Goal: Information Seeking & Learning: Check status

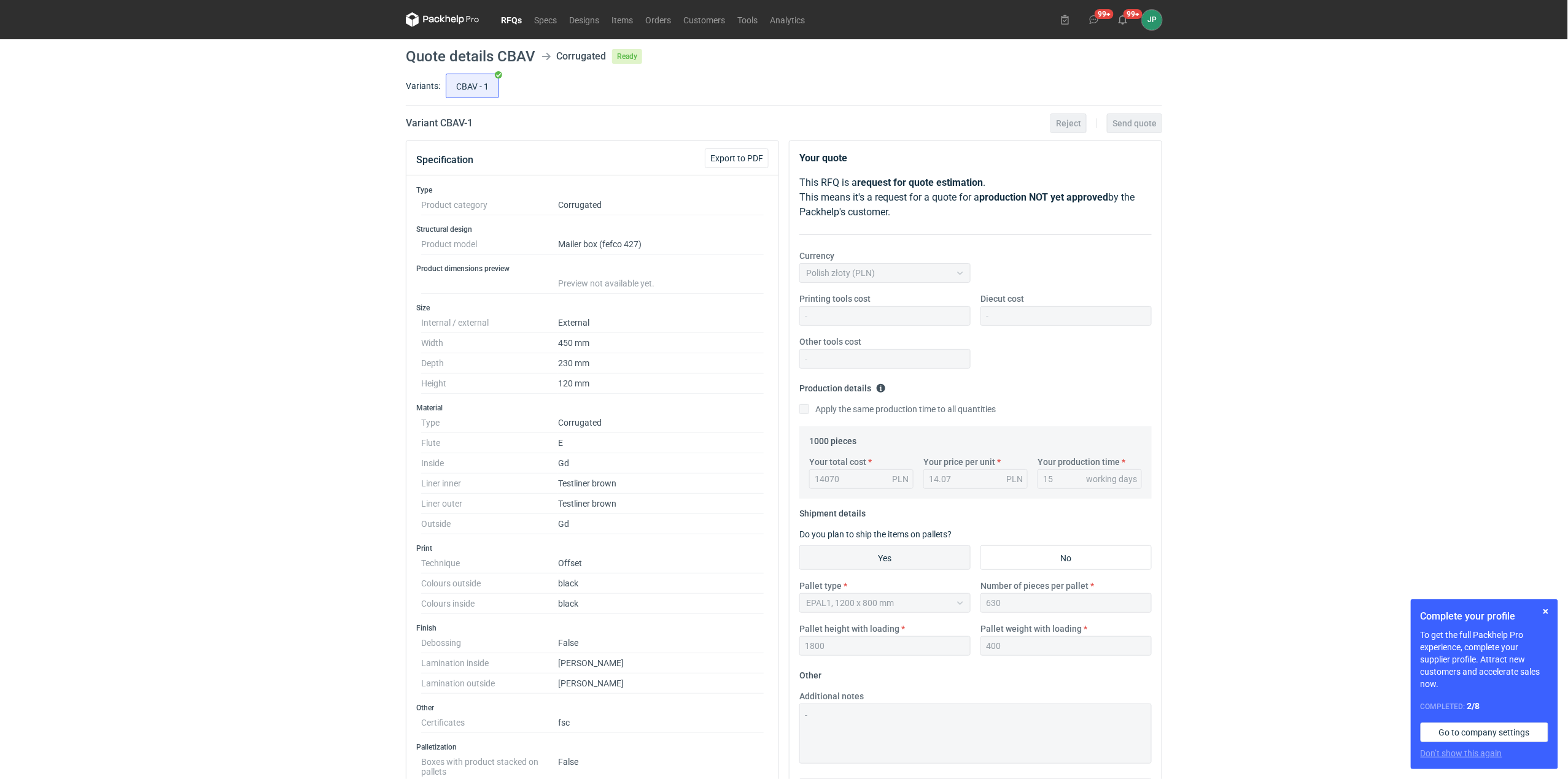
click at [514, 22] on link "RFQs" at bounding box center [512, 20] width 33 height 15
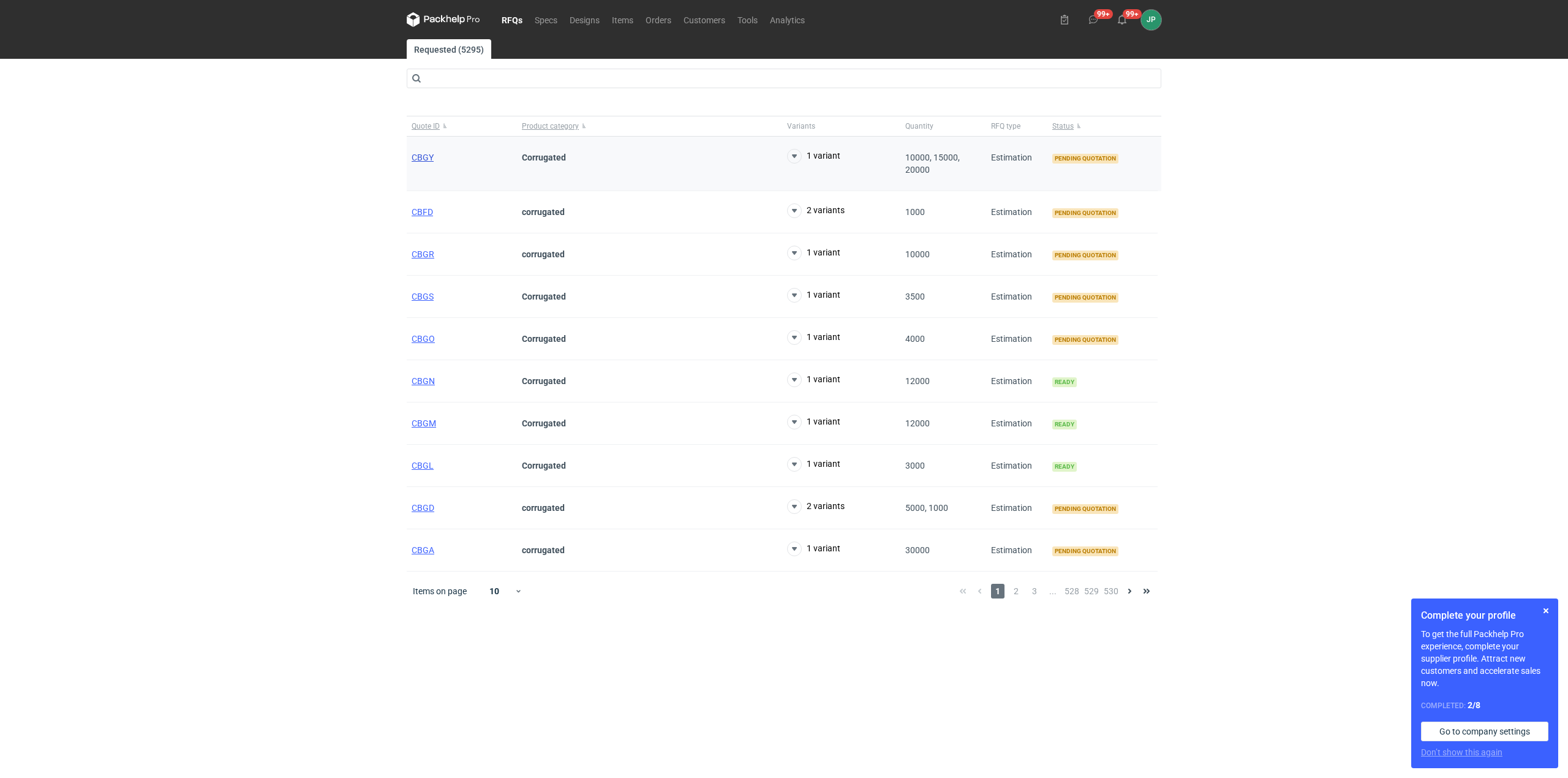
click at [424, 158] on span "CBGY" at bounding box center [423, 157] width 22 height 10
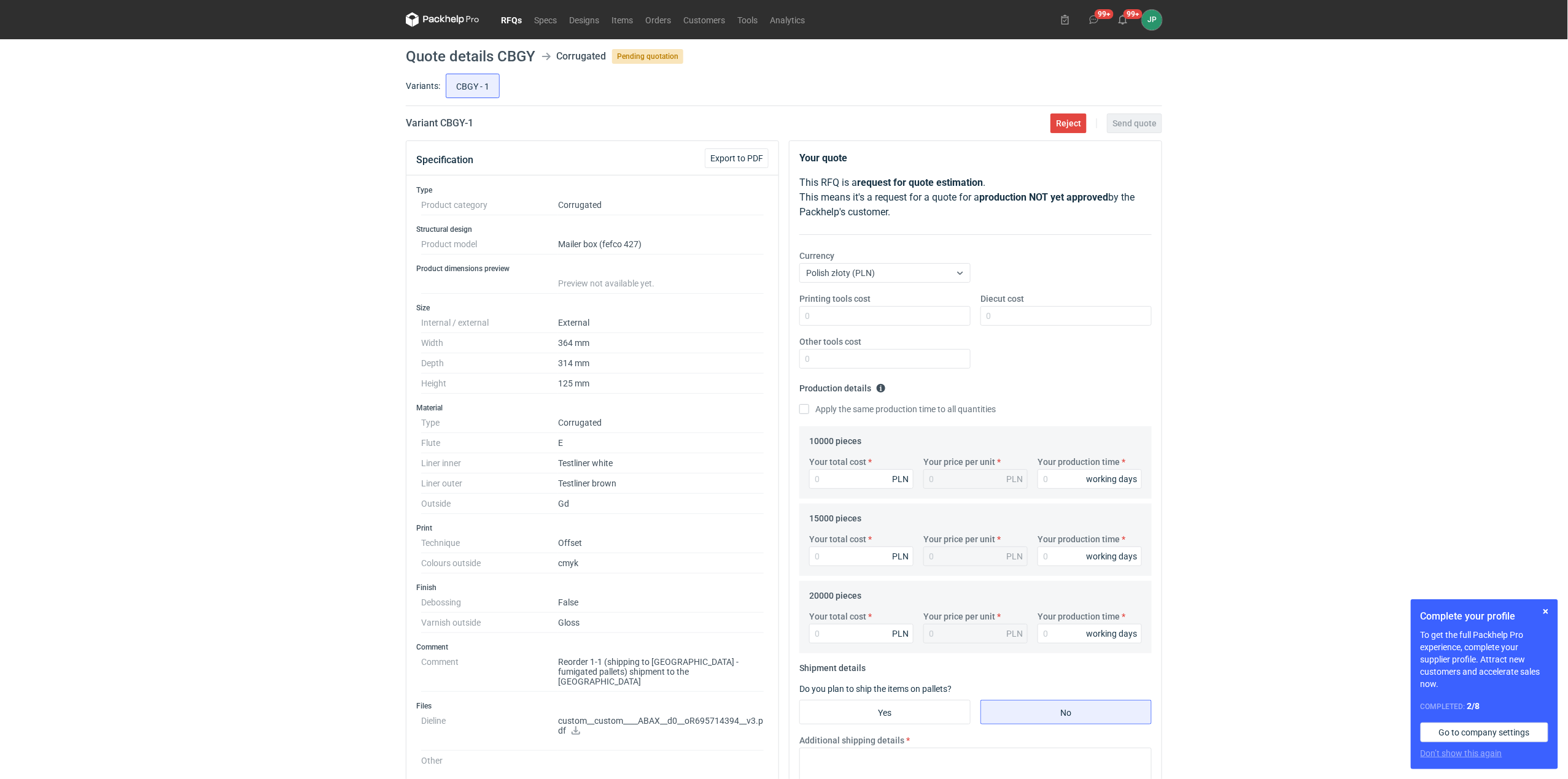
click at [605, 673] on dd "Reorder 1-1 (shipping to [GEOGRAPHIC_DATA] - fumigated pallets) shipment to the…" at bounding box center [660, 672] width 206 height 40
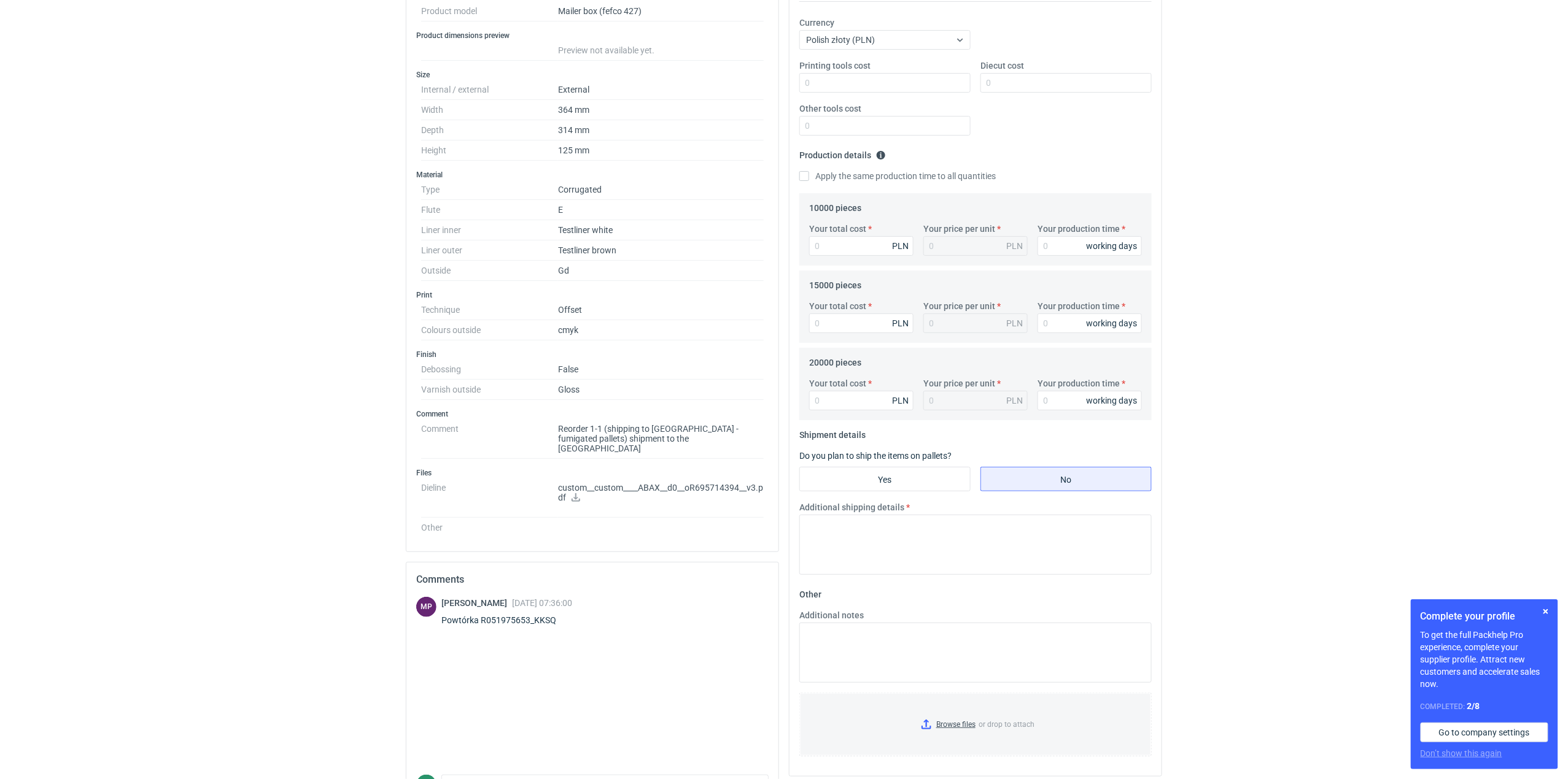
scroll to position [245, 0]
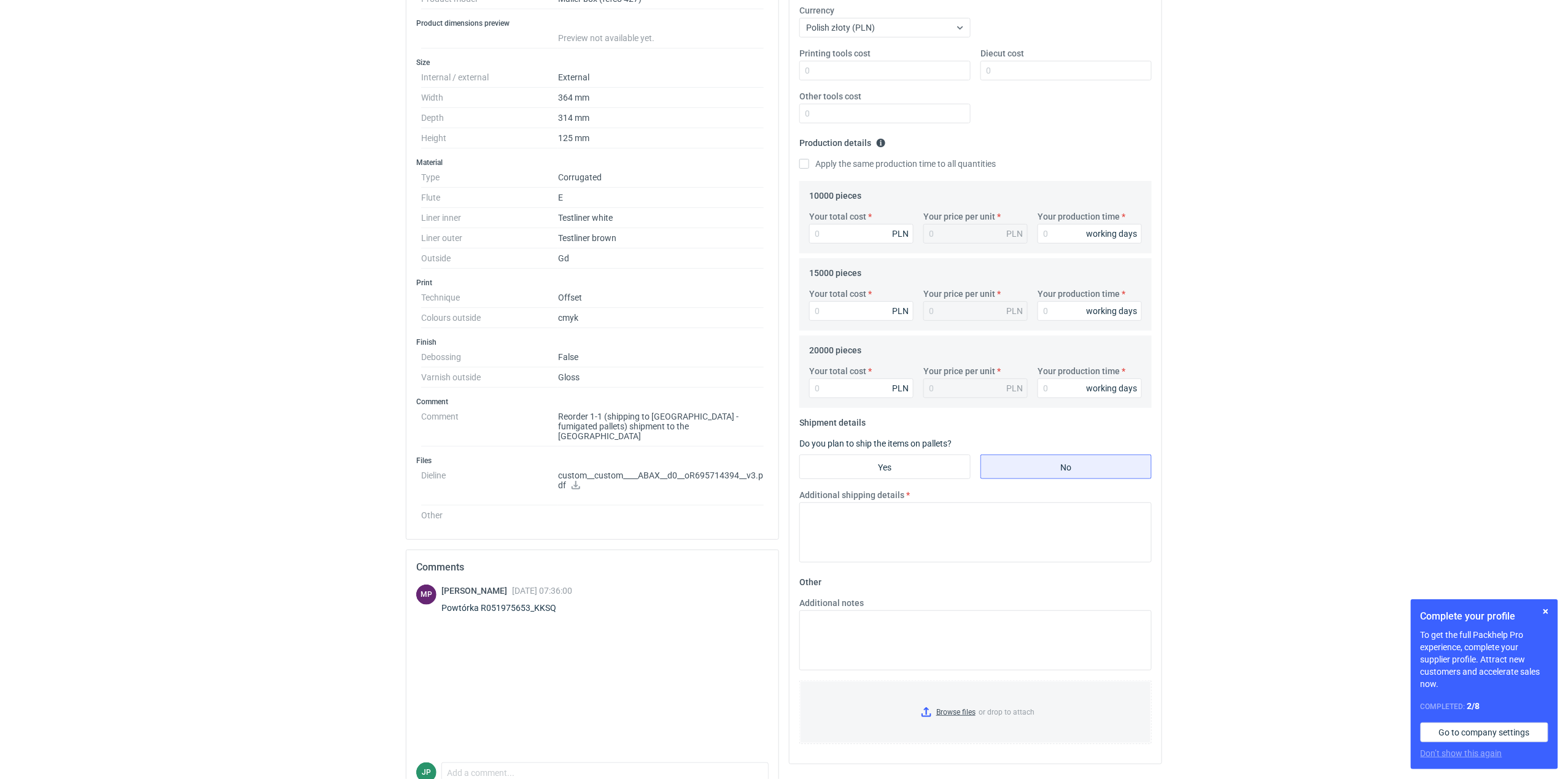
click at [372, 534] on html "RFQs Specs Designs Items Orders Customers Tools Analytics 99+ 99+ JP [PERSON_NA…" at bounding box center [784, 144] width 1568 height 779
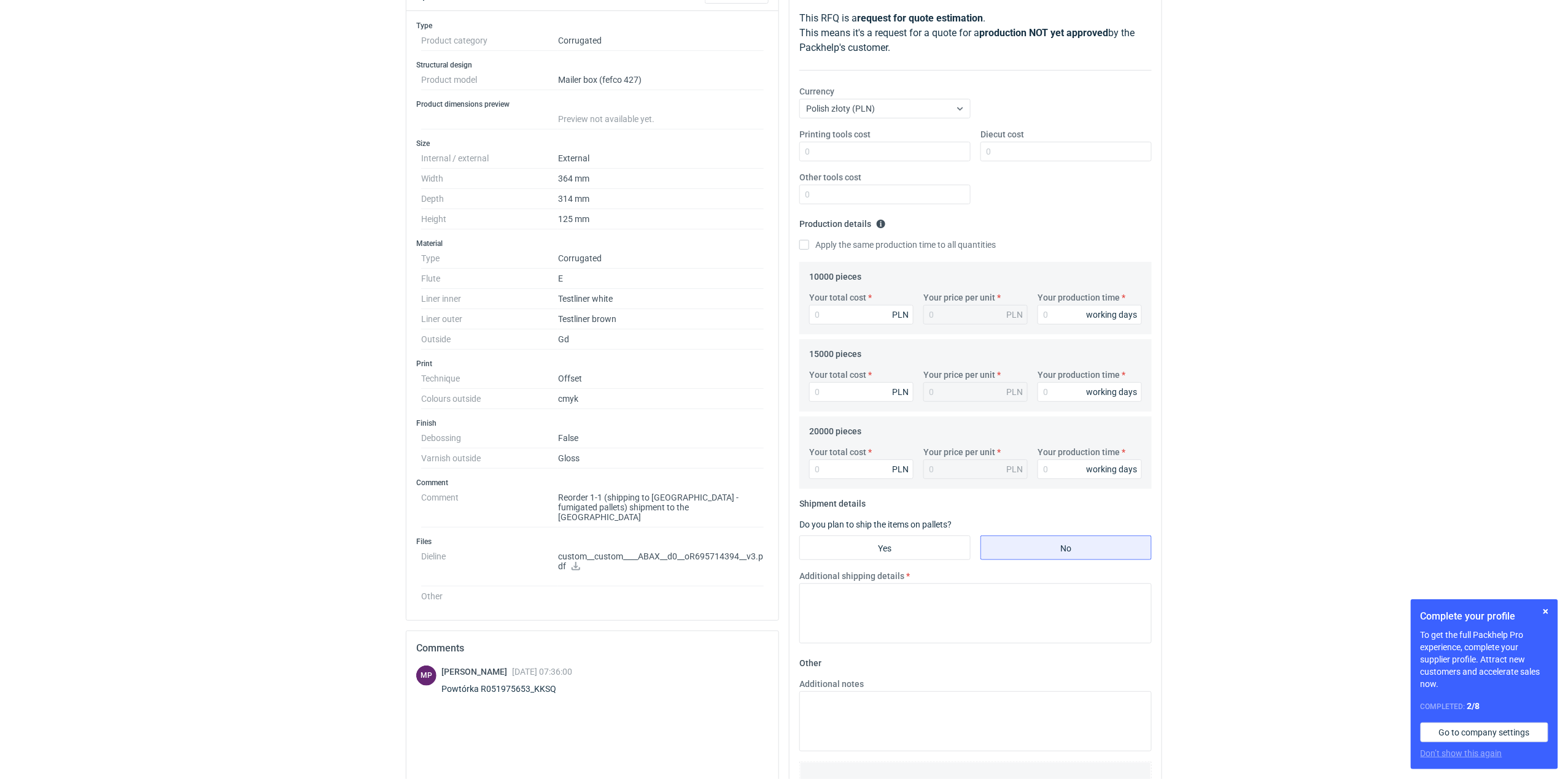
scroll to position [164, 0]
drag, startPoint x: 577, startPoint y: 690, endPoint x: 481, endPoint y: 688, distance: 96.0
click at [481, 688] on div "Powtórka R051975653_KKSQ" at bounding box center [507, 690] width 131 height 12
copy div "R051975653_KKSQ"
click at [176, 423] on div "RFQs Specs Designs Items Orders Customers Tools Analytics 99+ 99+ JP [PERSON_NA…" at bounding box center [784, 226] width 1568 height 779
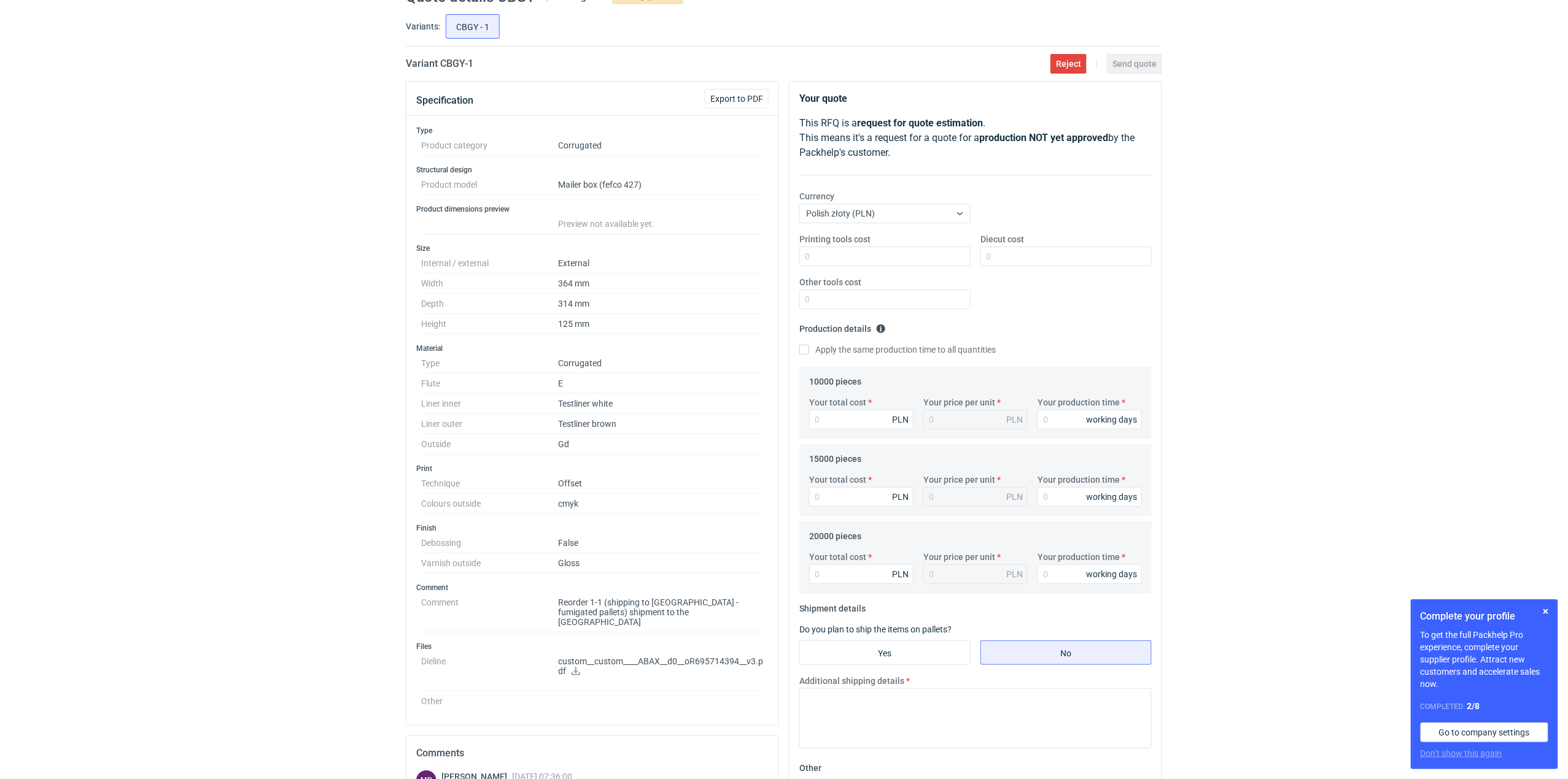
scroll to position [0, 0]
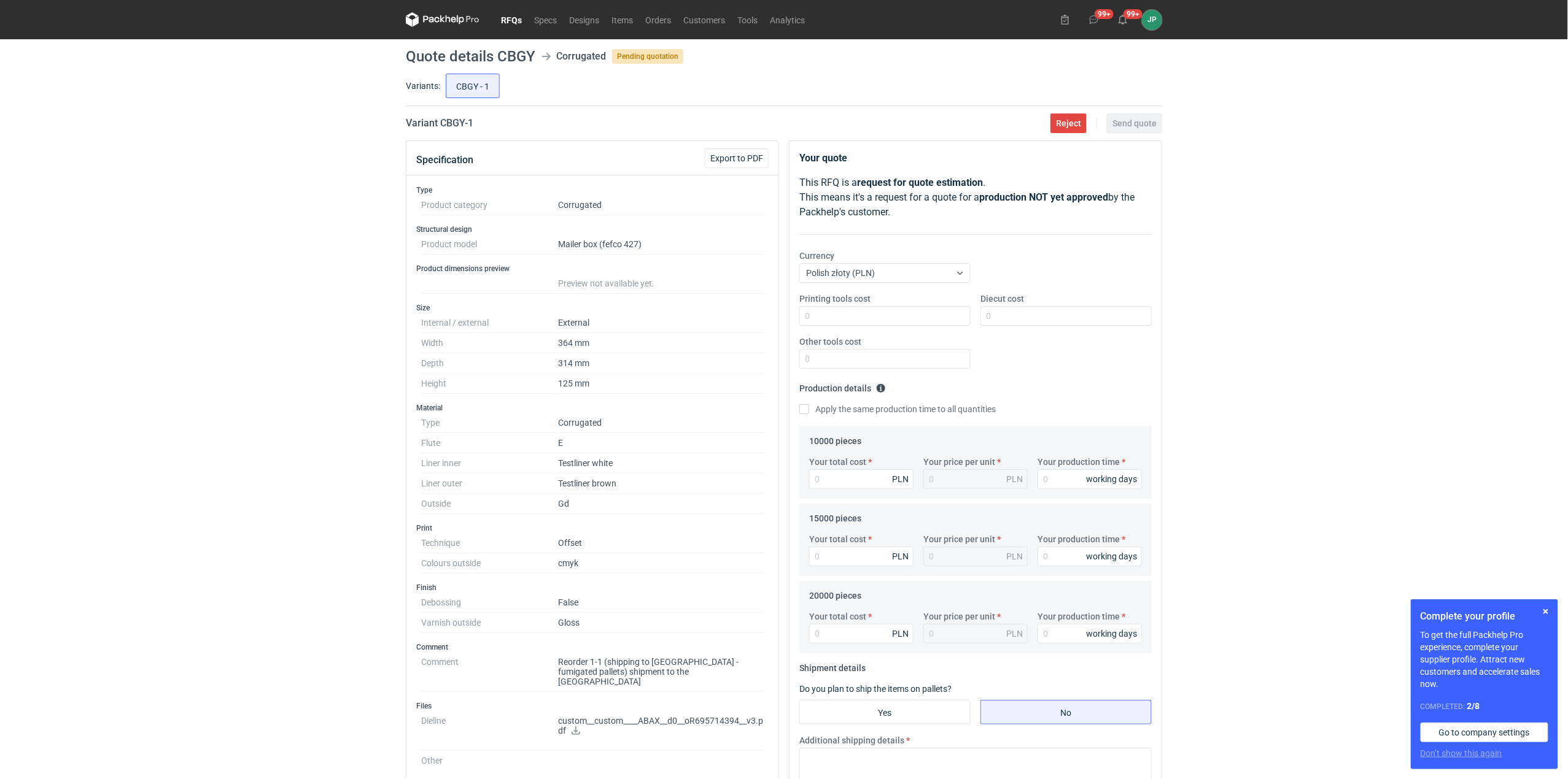
click at [584, 716] on p "custom__custom____ABAX__d0__oR695714394__v3.pdf" at bounding box center [660, 726] width 206 height 20
click at [575, 730] on p "custom__custom____ABAX__d0__oR695714394__v3.pdf" at bounding box center [660, 726] width 206 height 20
click at [563, 722] on p "custom__custom____ABAX__d0__oR695714394__v3.pdf" at bounding box center [660, 726] width 206 height 20
click at [580, 729] on link at bounding box center [576, 732] width 10 height 10
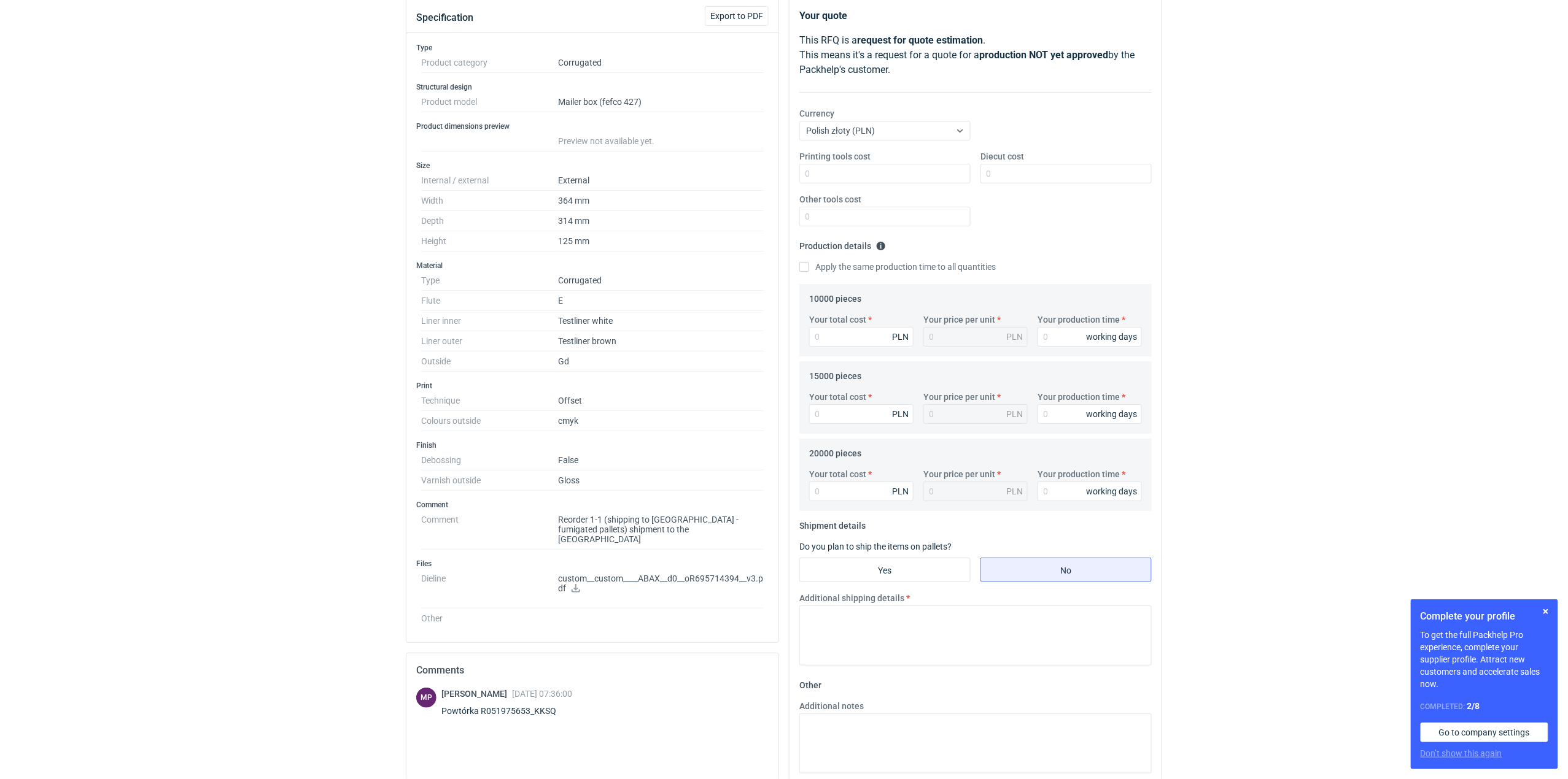
scroll to position [164, 0]
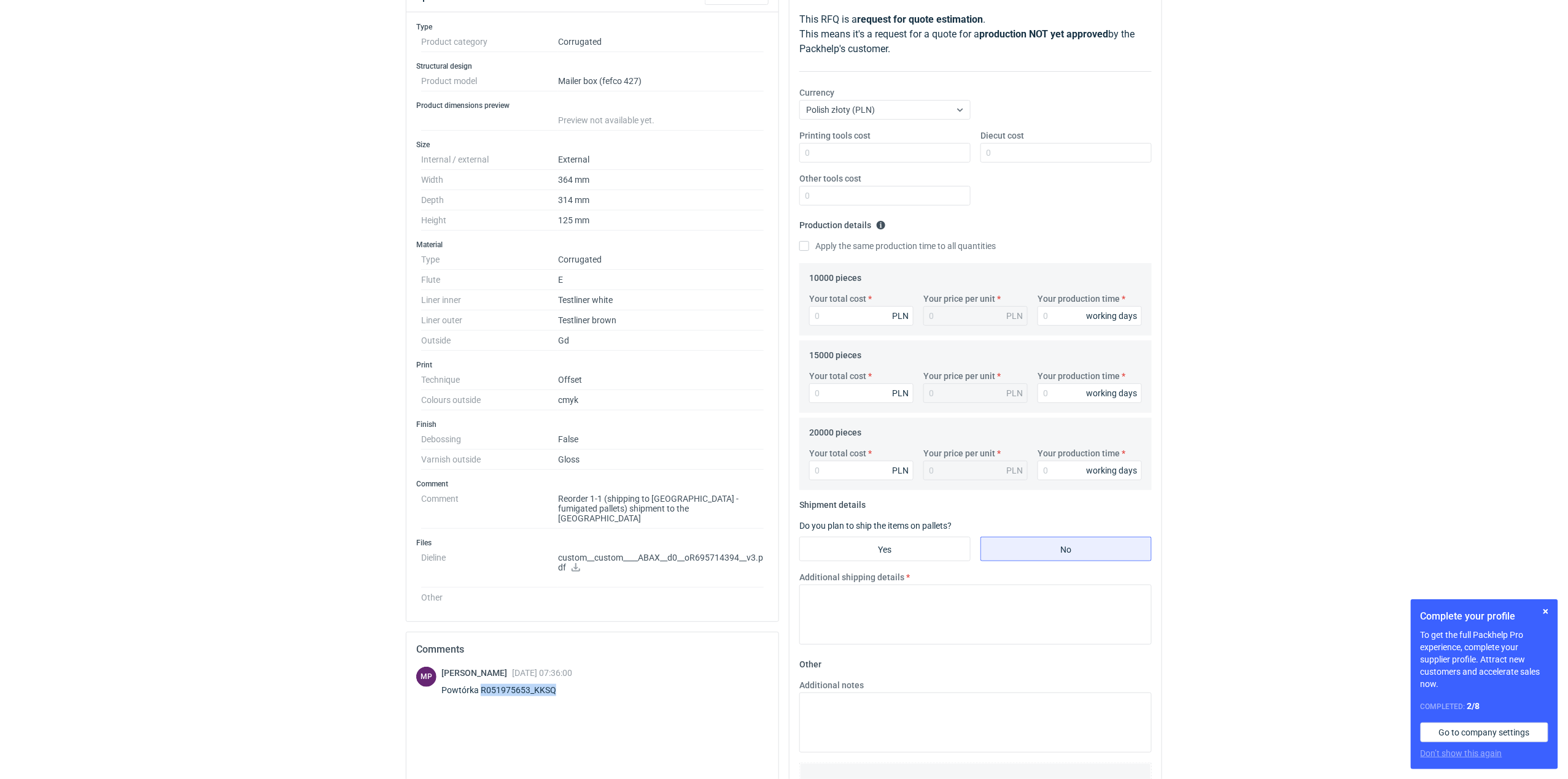
drag, startPoint x: 564, startPoint y: 685, endPoint x: 481, endPoint y: 685, distance: 83.0
click at [481, 685] on div "Powtórka R051975653_KKSQ" at bounding box center [507, 690] width 131 height 12
copy div "R051975653_KKSQ"
click at [580, 564] on icon at bounding box center [575, 567] width 8 height 8
click at [1189, 229] on div "RFQs Specs Designs Items Orders Customers Tools Analytics 99+ 99+ JP [PERSON_NA…" at bounding box center [784, 226] width 1568 height 779
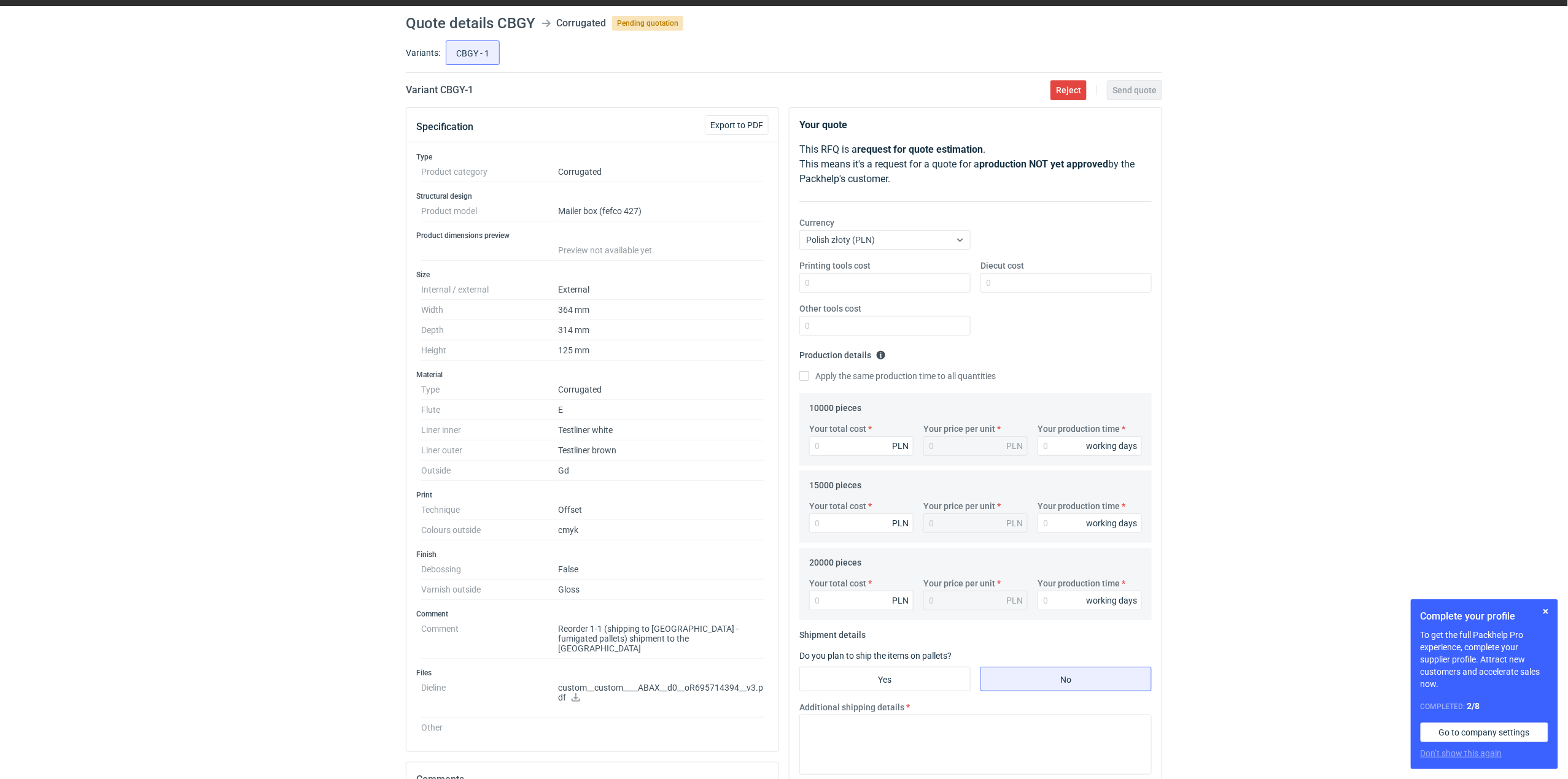
scroll to position [0, 0]
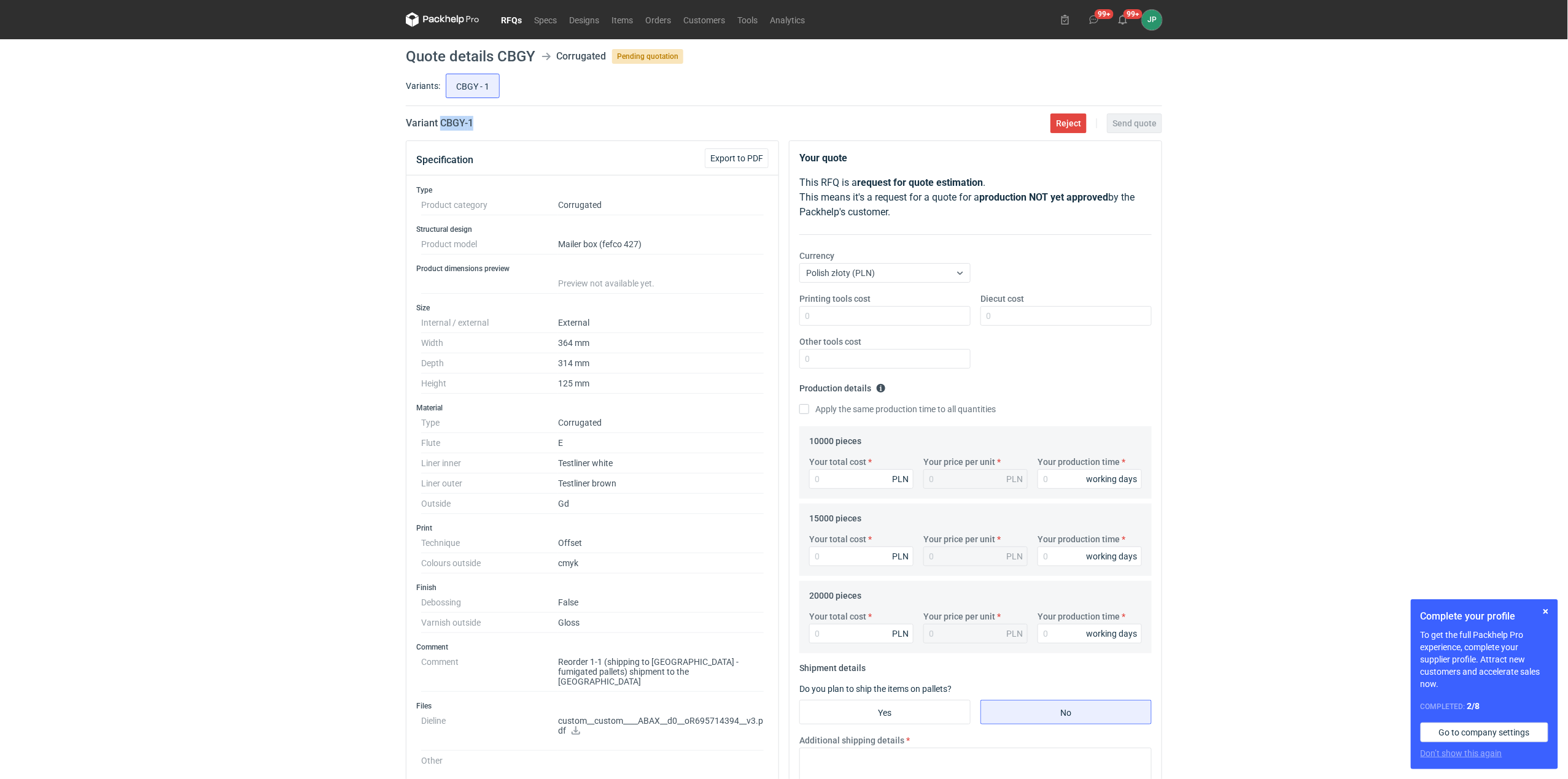
drag, startPoint x: 512, startPoint y: 115, endPoint x: 442, endPoint y: 125, distance: 70.7
click at [442, 125] on main "Quote details CBGY Corrugated Pending quotation Variants: CBGY - 1 Variant CBGY…" at bounding box center [784, 564] width 766 height 1050
copy h2 "CBGY - 1"
click at [232, 414] on div "RFQs Specs Designs Items Orders Customers Tools Analytics 99+ 99+ JP [PERSON_NA…" at bounding box center [784, 390] width 1568 height 779
click at [590, 478] on dd "Testliner brown" at bounding box center [660, 484] width 206 height 20
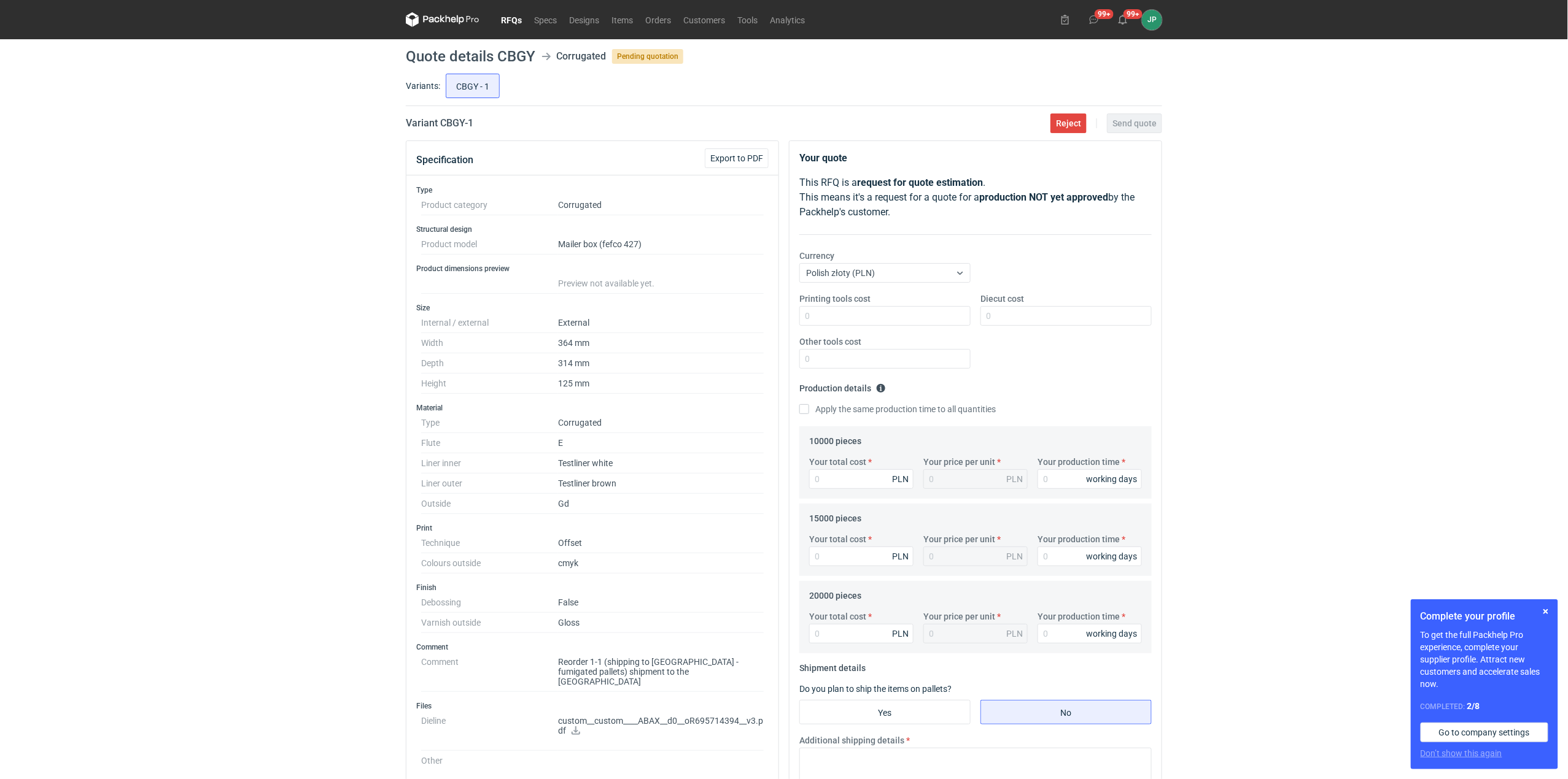
click at [1319, 420] on div "RFQs Specs Designs Items Orders Customers Tools Analytics 99+ 99+ JP [PERSON_NA…" at bounding box center [784, 390] width 1568 height 779
click at [447, 20] on icon at bounding box center [442, 20] width 73 height 15
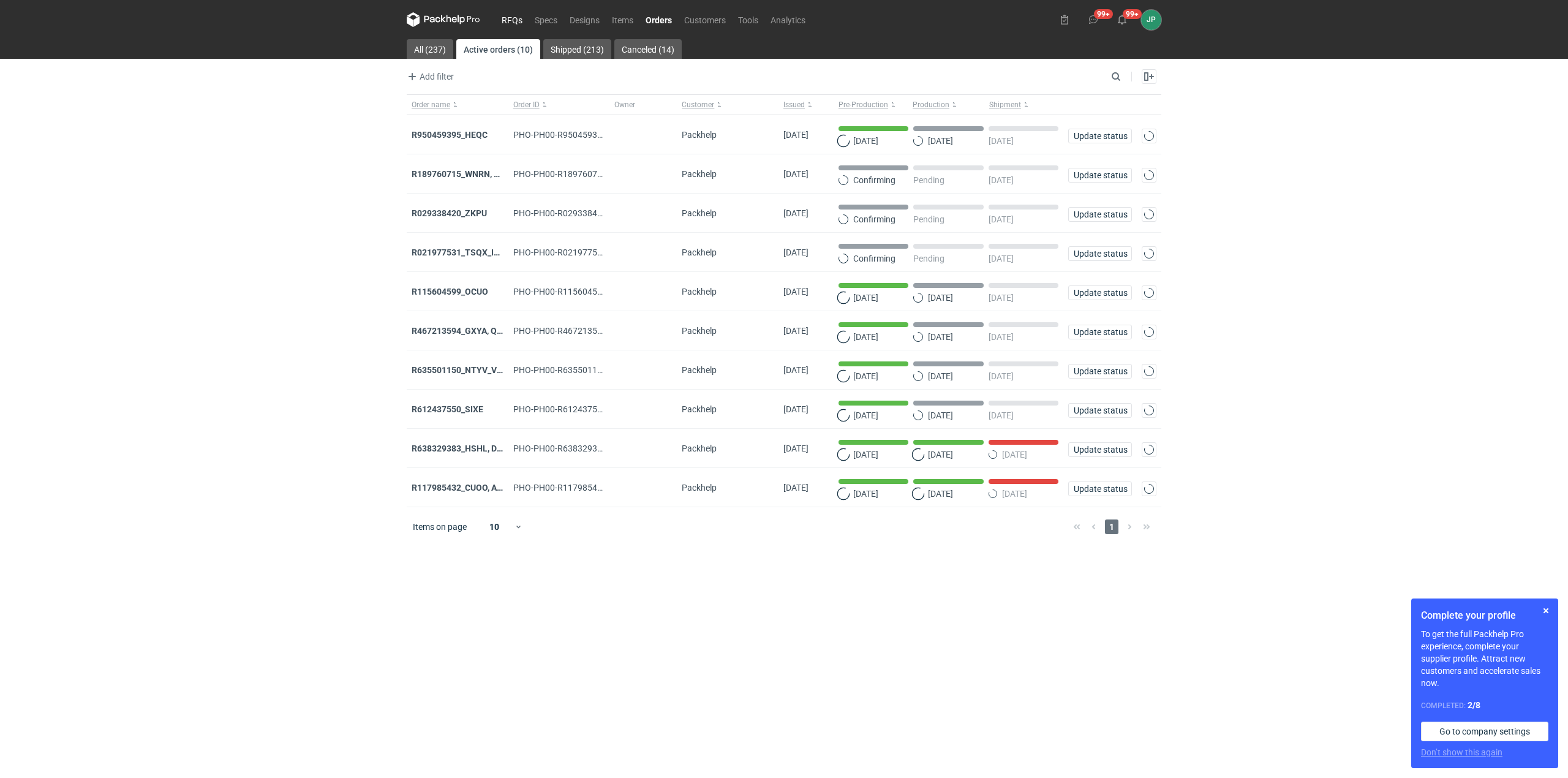
click at [508, 22] on link "RFQs" at bounding box center [512, 19] width 33 height 15
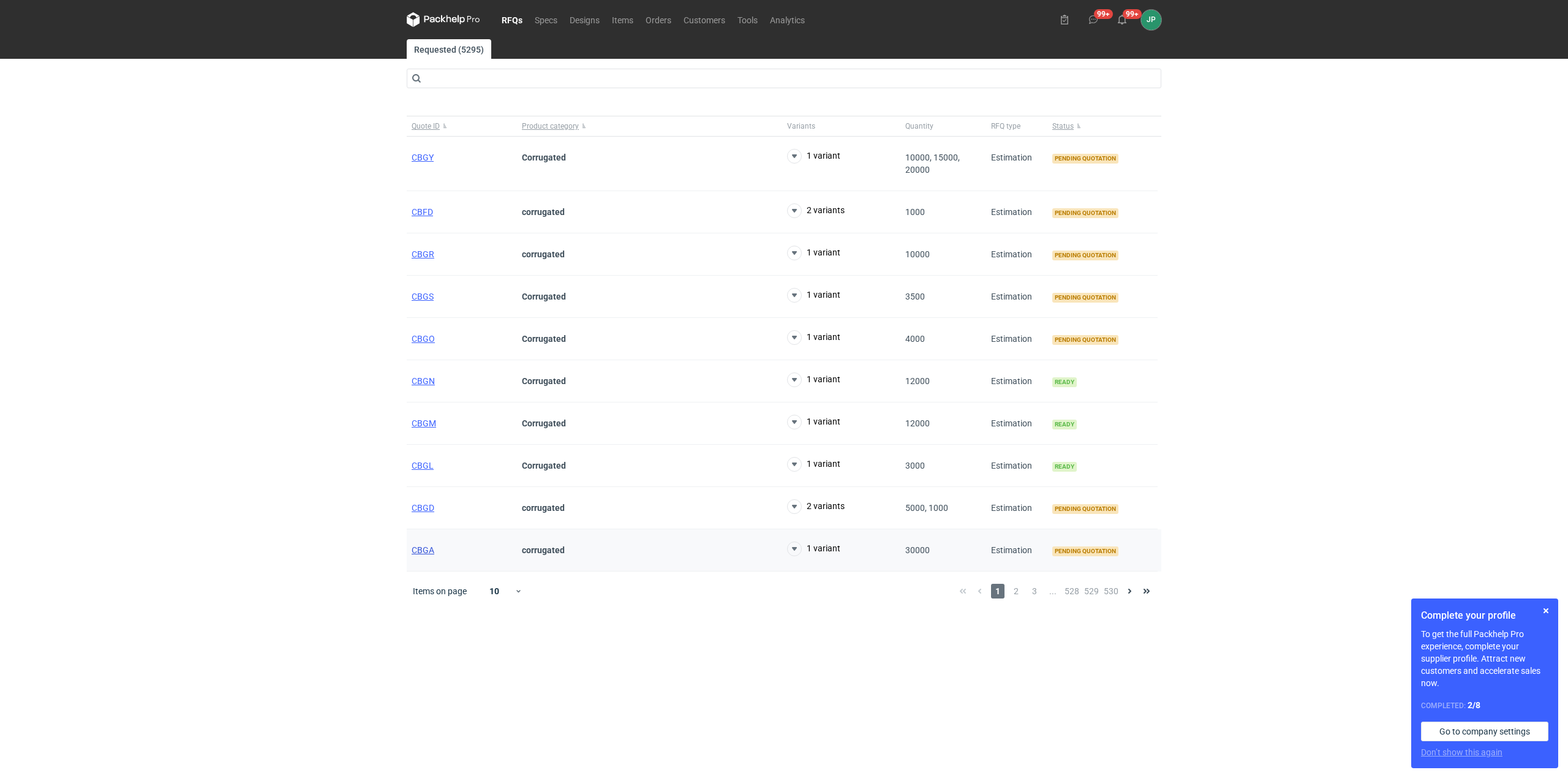
click at [430, 552] on span "CBGA" at bounding box center [423, 550] width 22 height 10
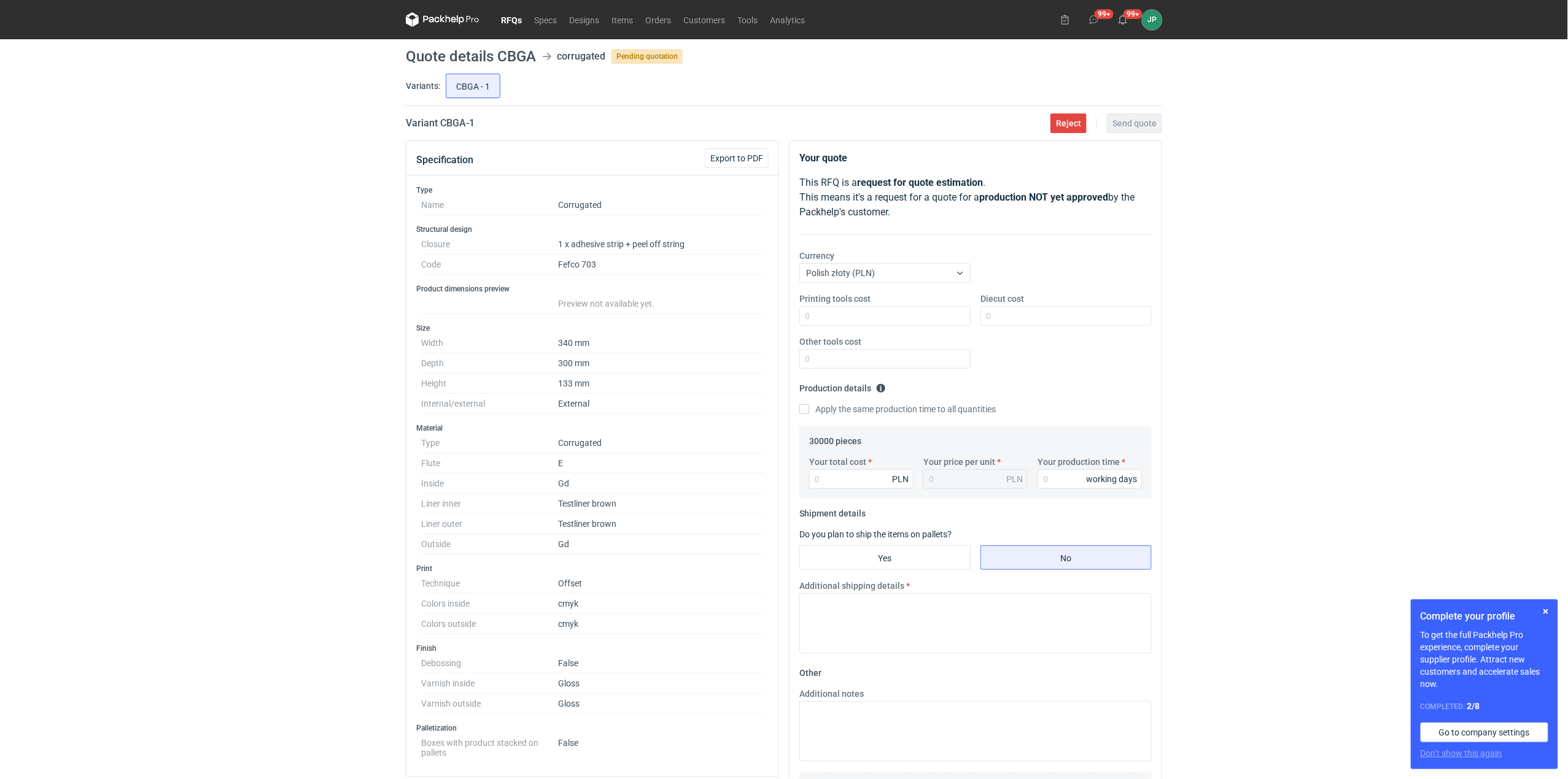
click at [511, 25] on link "RFQs" at bounding box center [512, 20] width 33 height 15
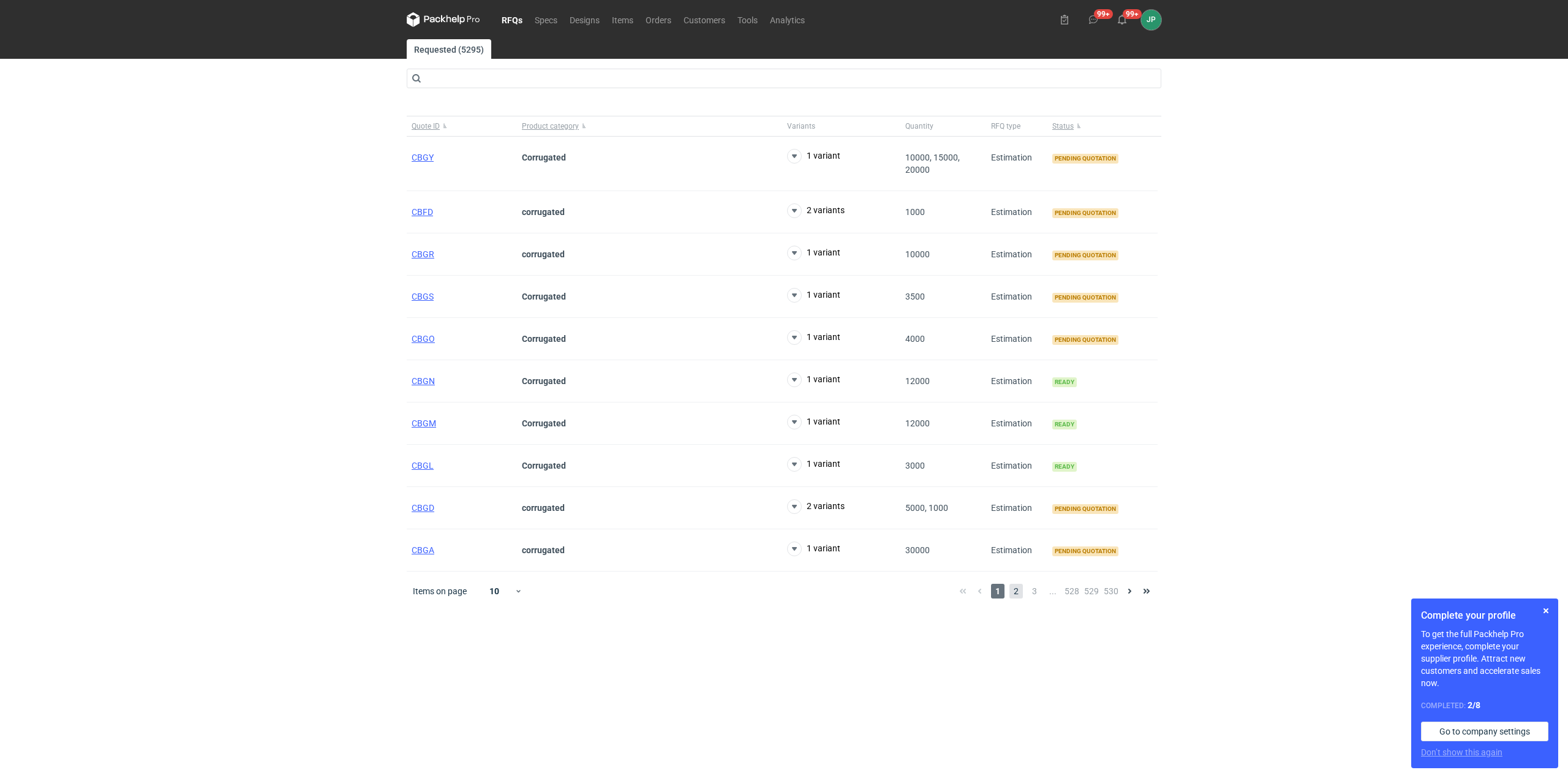
click at [1022, 590] on span "2" at bounding box center [1016, 591] width 14 height 15
click at [1038, 596] on span "3" at bounding box center [1035, 591] width 14 height 15
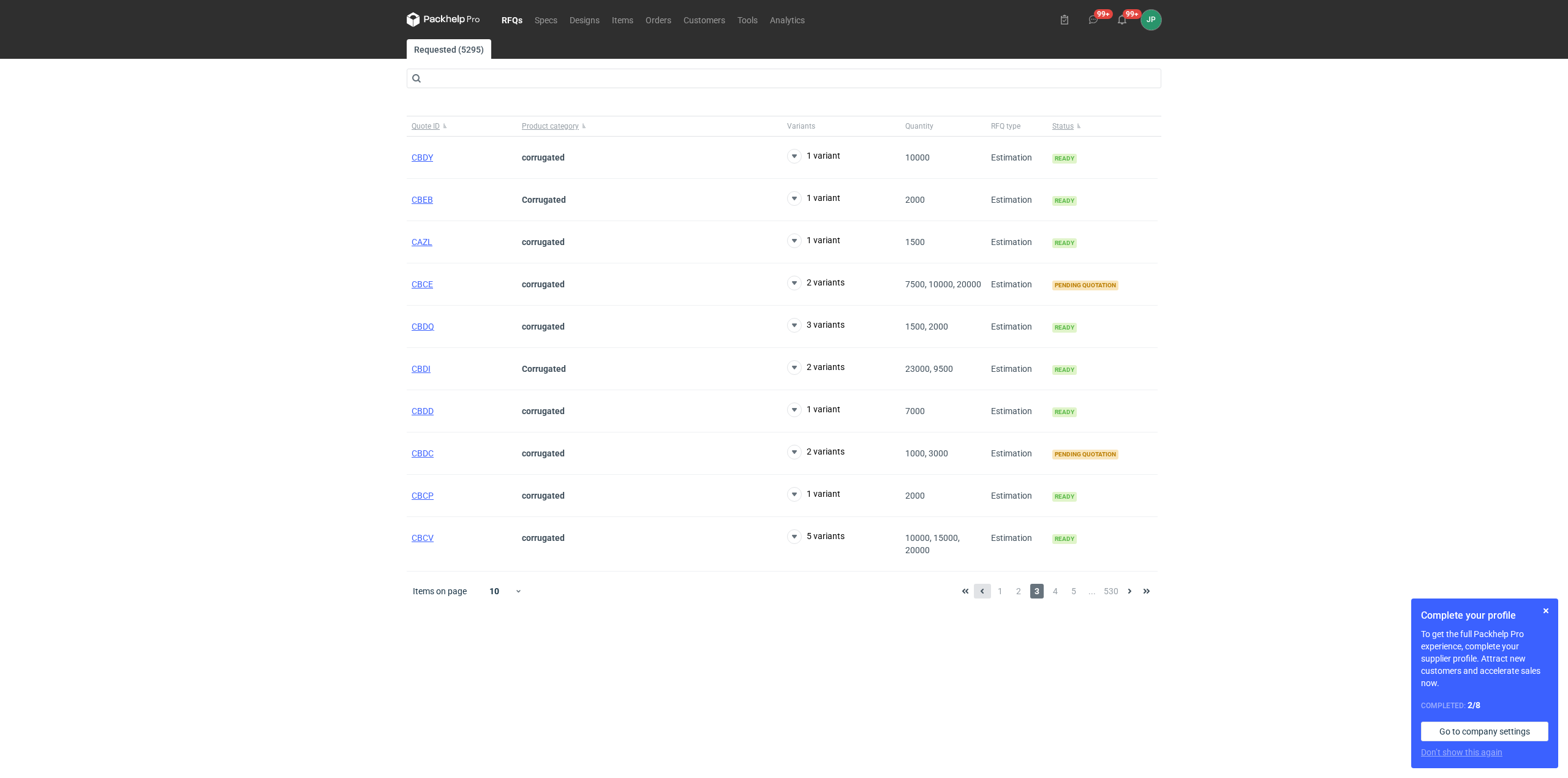
click at [981, 594] on use at bounding box center [982, 590] width 3 height 5
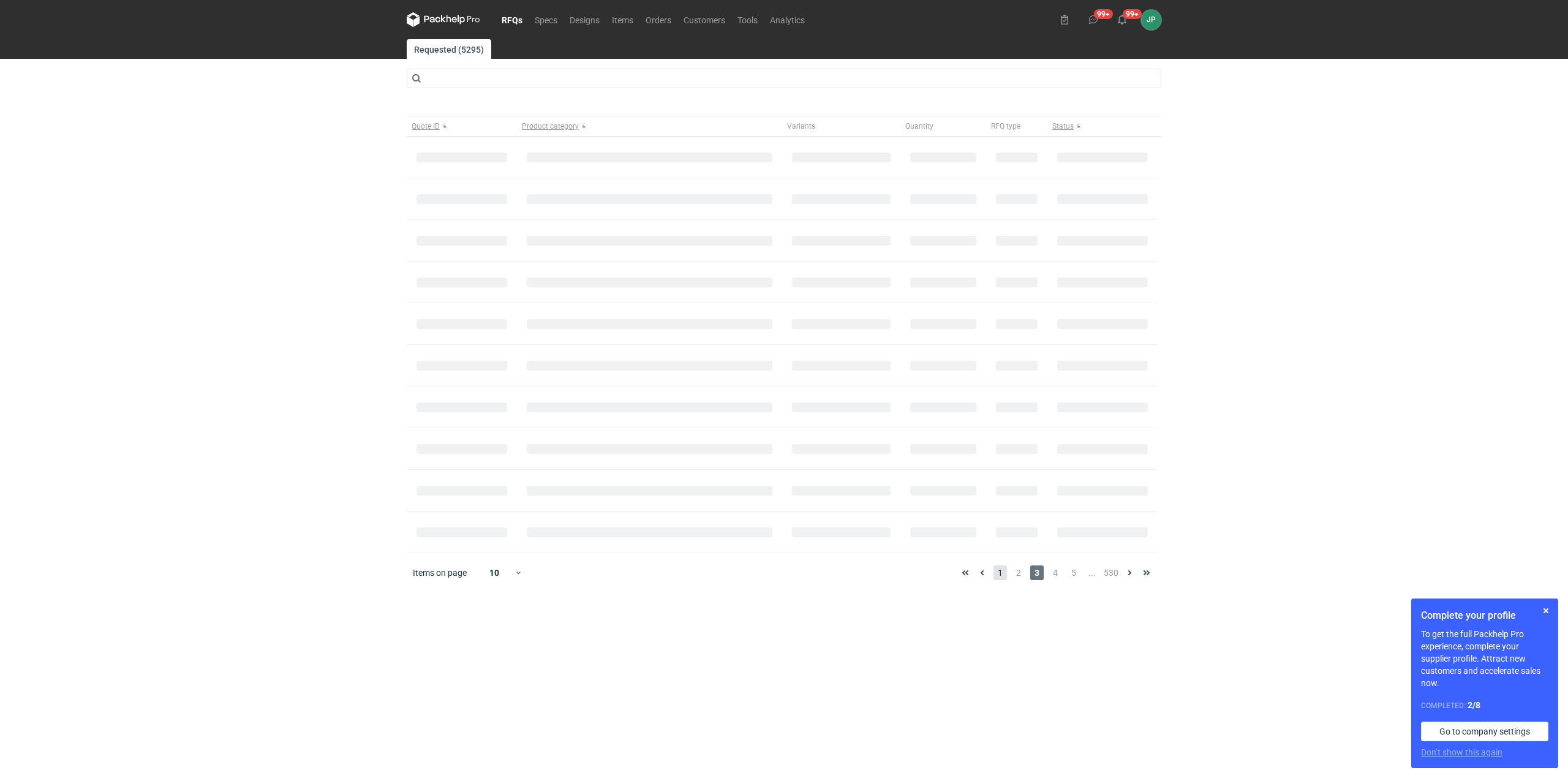
click at [1002, 575] on span "1" at bounding box center [1000, 573] width 14 height 15
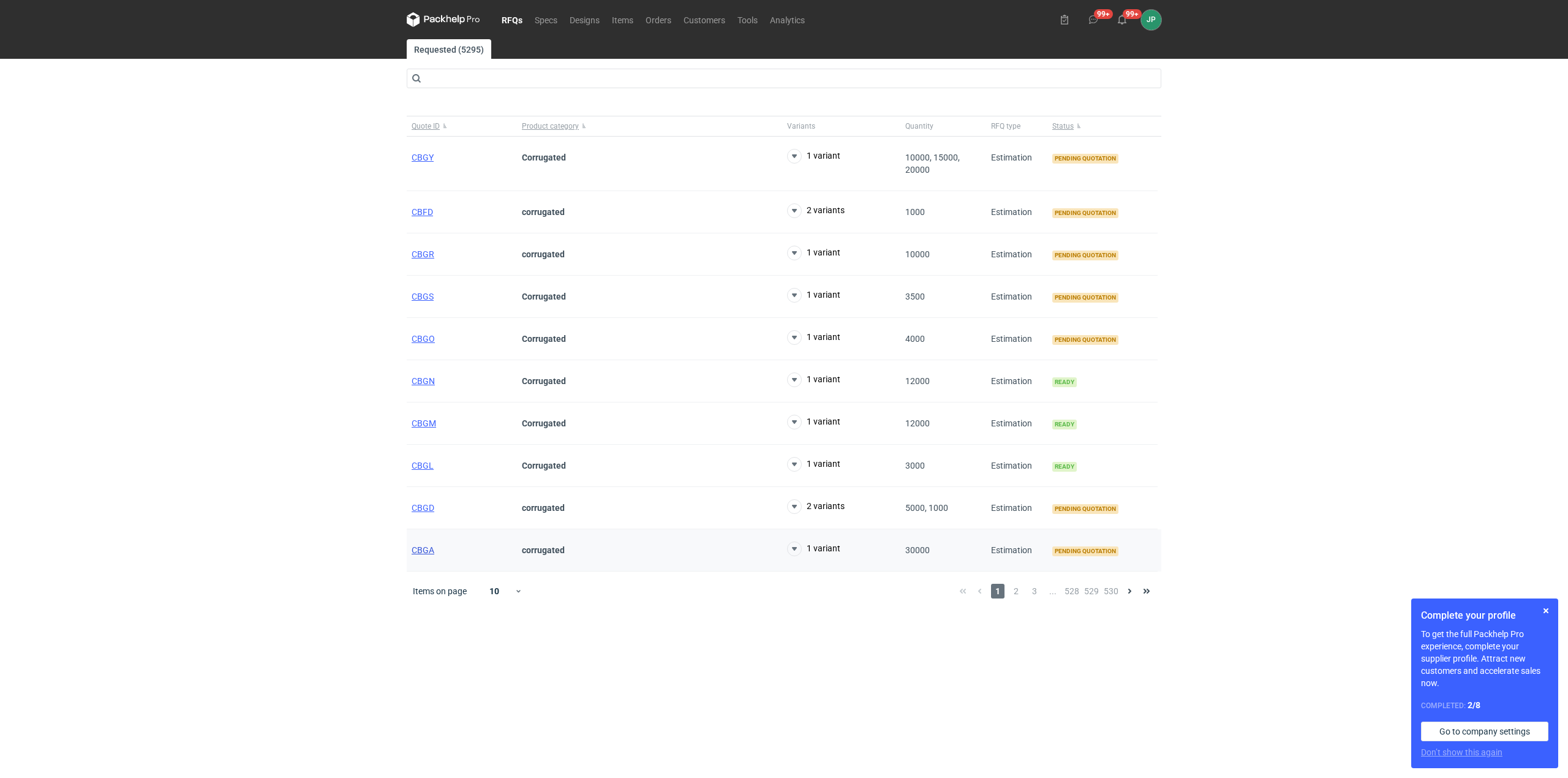
click at [425, 554] on span "CBGA" at bounding box center [423, 550] width 22 height 10
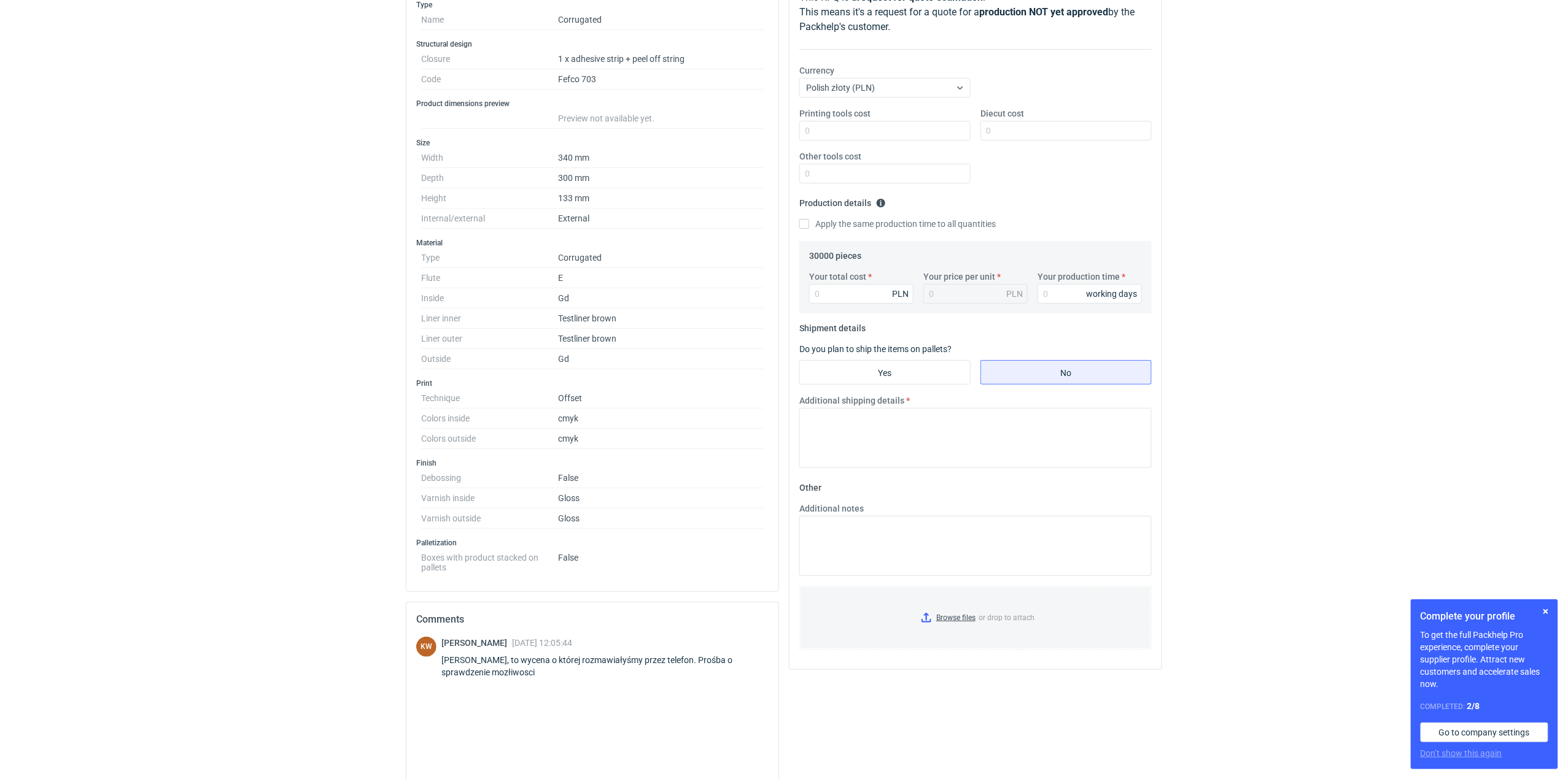
scroll to position [308, 0]
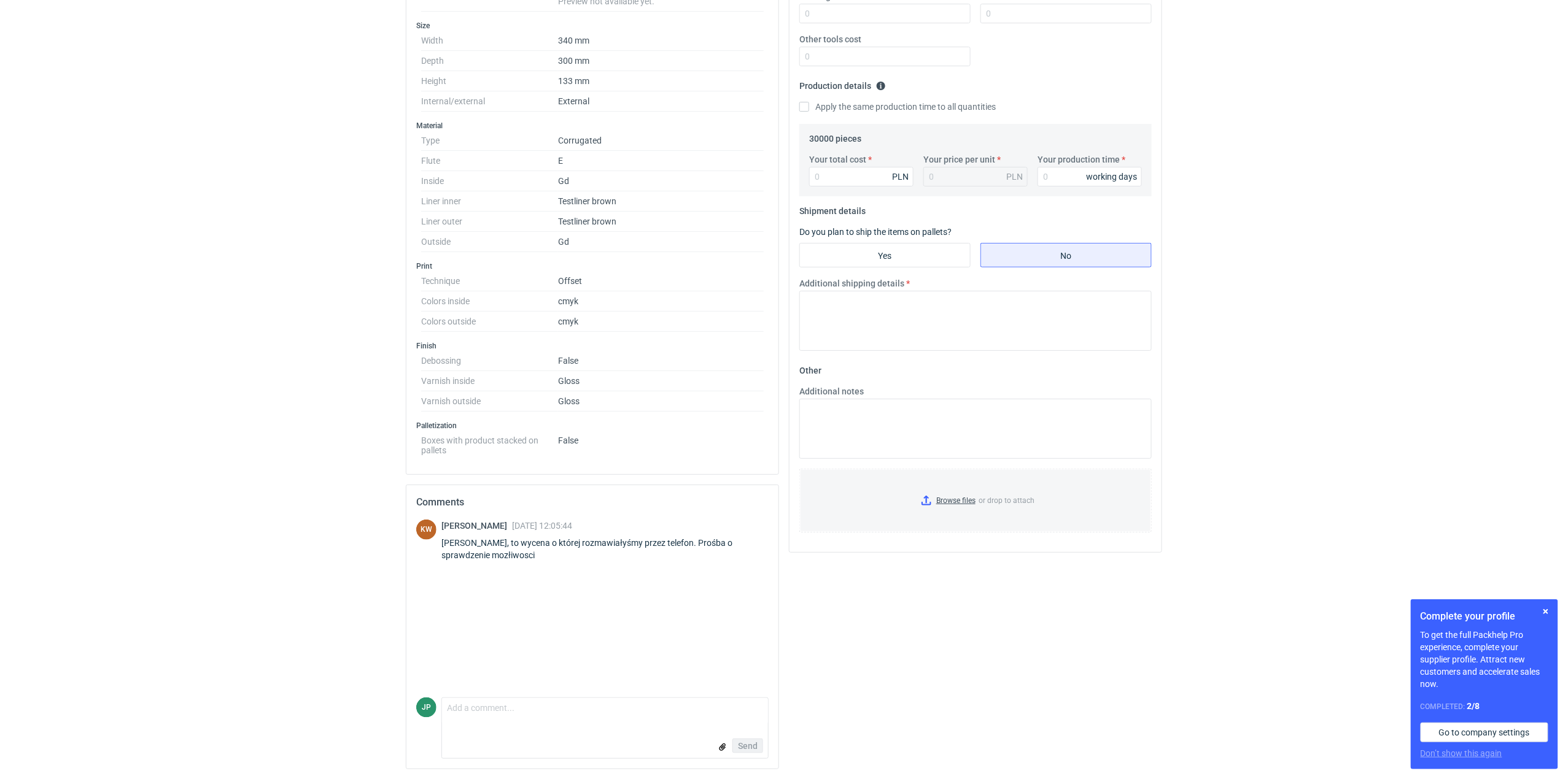
click at [327, 330] on div "RFQs Specs Designs Items Orders Customers Tools Analytics 99+ 99+ JP [PERSON_NA…" at bounding box center [784, 87] width 1568 height 779
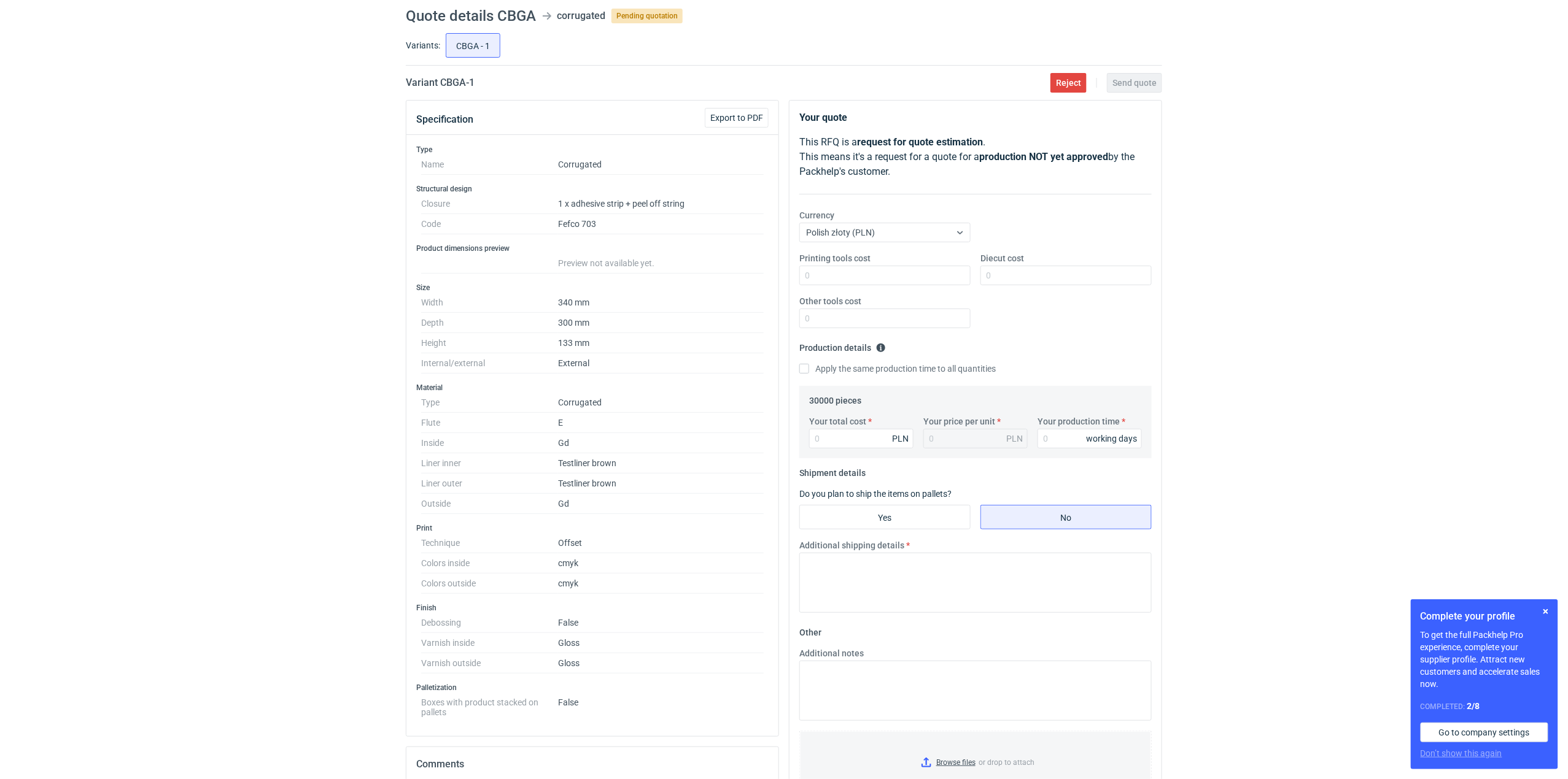
scroll to position [0, 0]
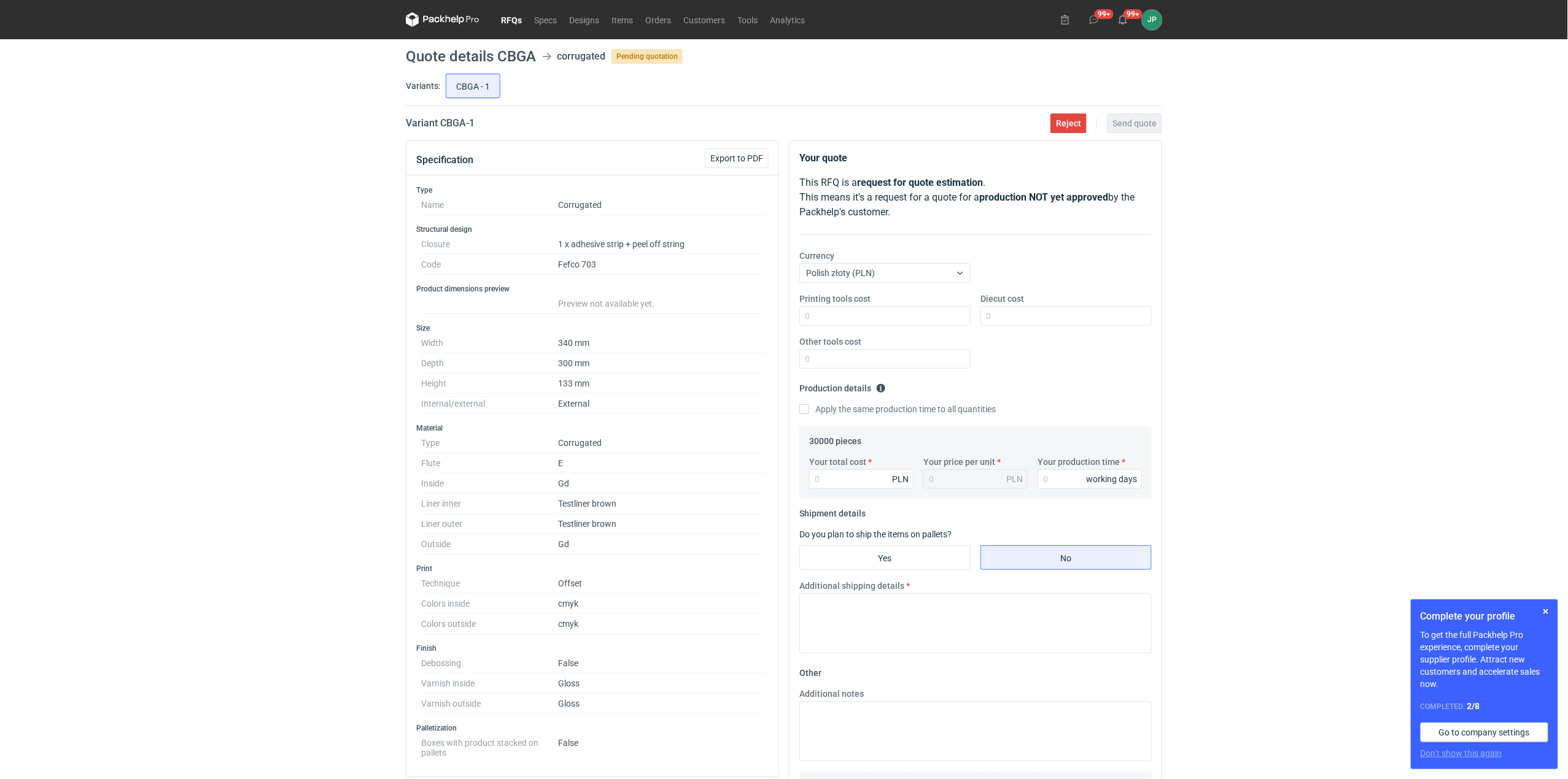
click at [517, 18] on link "RFQs" at bounding box center [512, 20] width 33 height 15
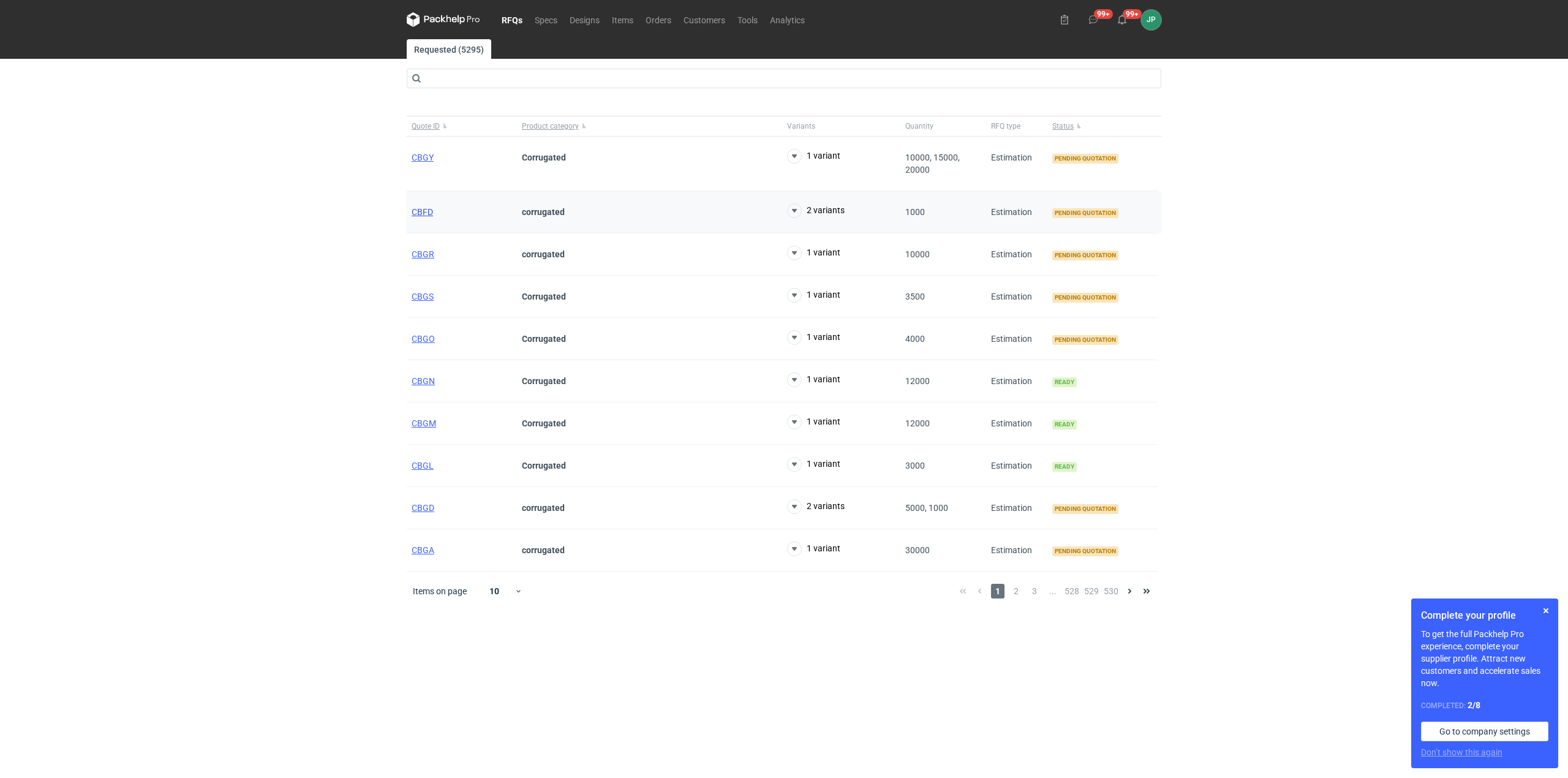
click at [424, 212] on span "CBFD" at bounding box center [422, 212] width 21 height 10
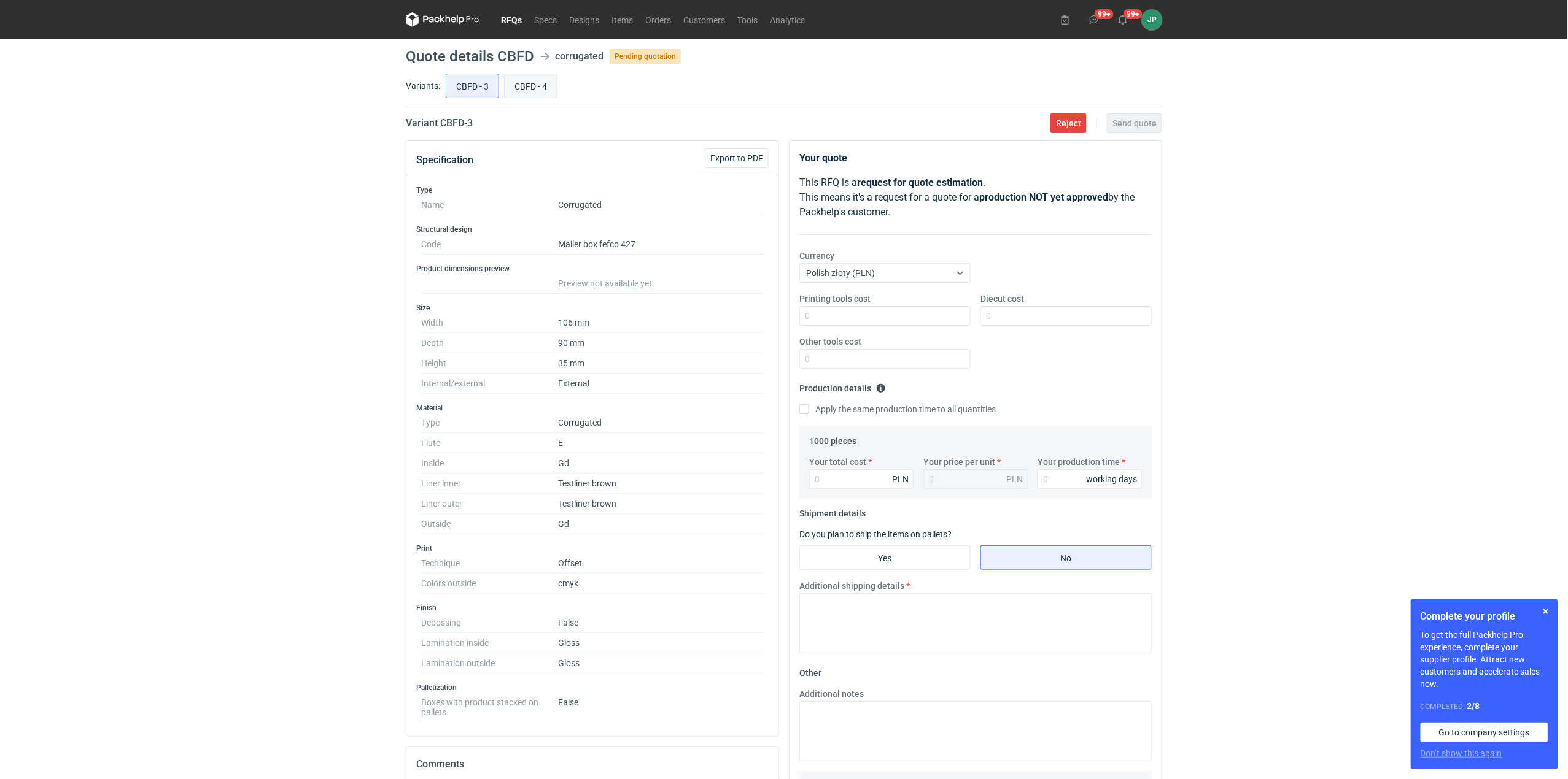
click at [529, 89] on input "CBFD - 4" at bounding box center [531, 86] width 52 height 23
radio input "true"
click at [467, 89] on input "CBFD - 3" at bounding box center [472, 86] width 52 height 23
radio input "true"
click at [528, 91] on input "CBFD - 4" at bounding box center [531, 86] width 52 height 23
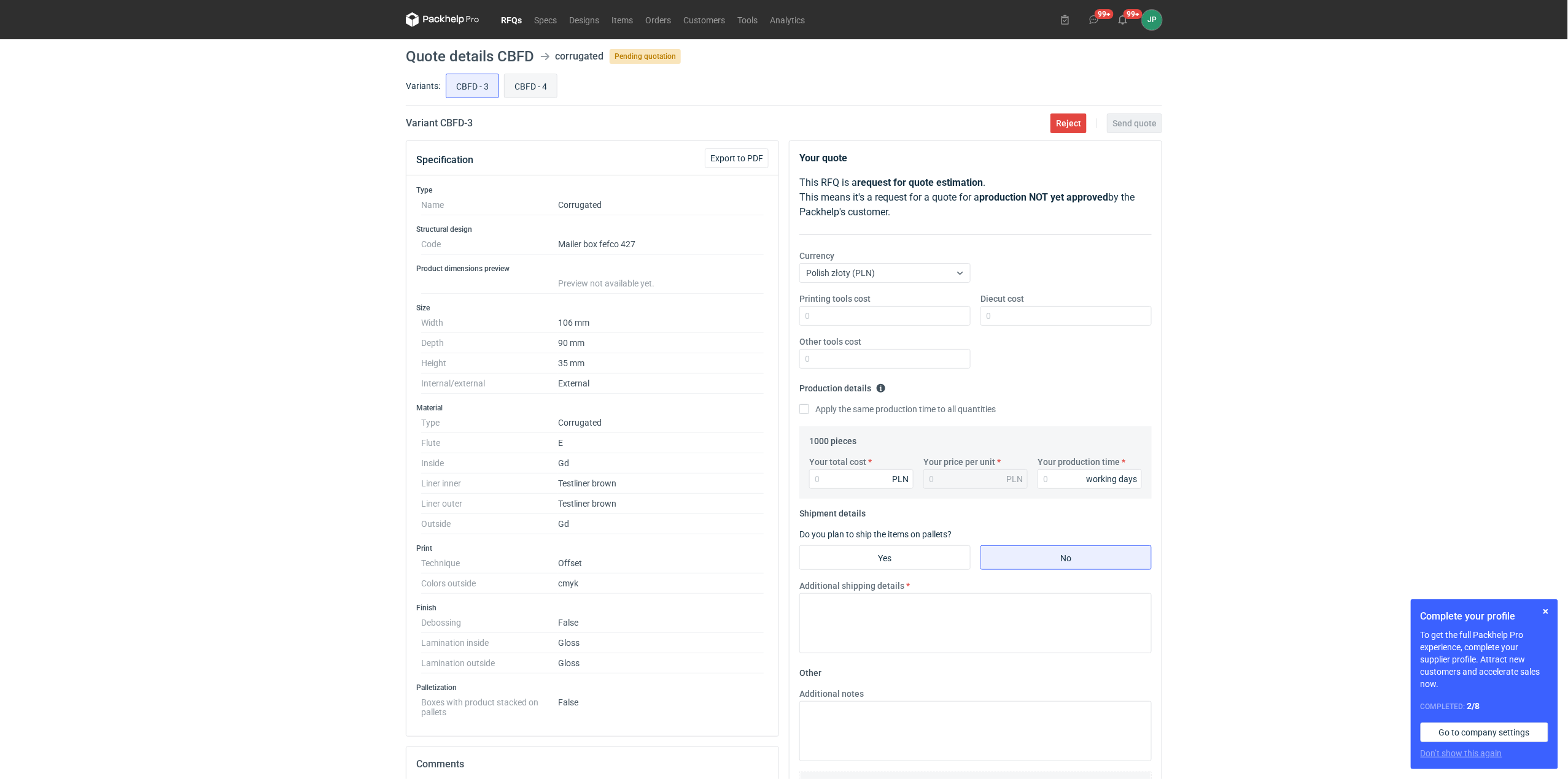
radio input "true"
click at [482, 97] on input "CBFD - 3" at bounding box center [472, 86] width 52 height 23
radio input "true"
click at [534, 99] on div "CBFD - 3 CBFD - 4" at bounding box center [803, 86] width 719 height 30
click at [526, 91] on input "CBFD - 4" at bounding box center [531, 86] width 52 height 23
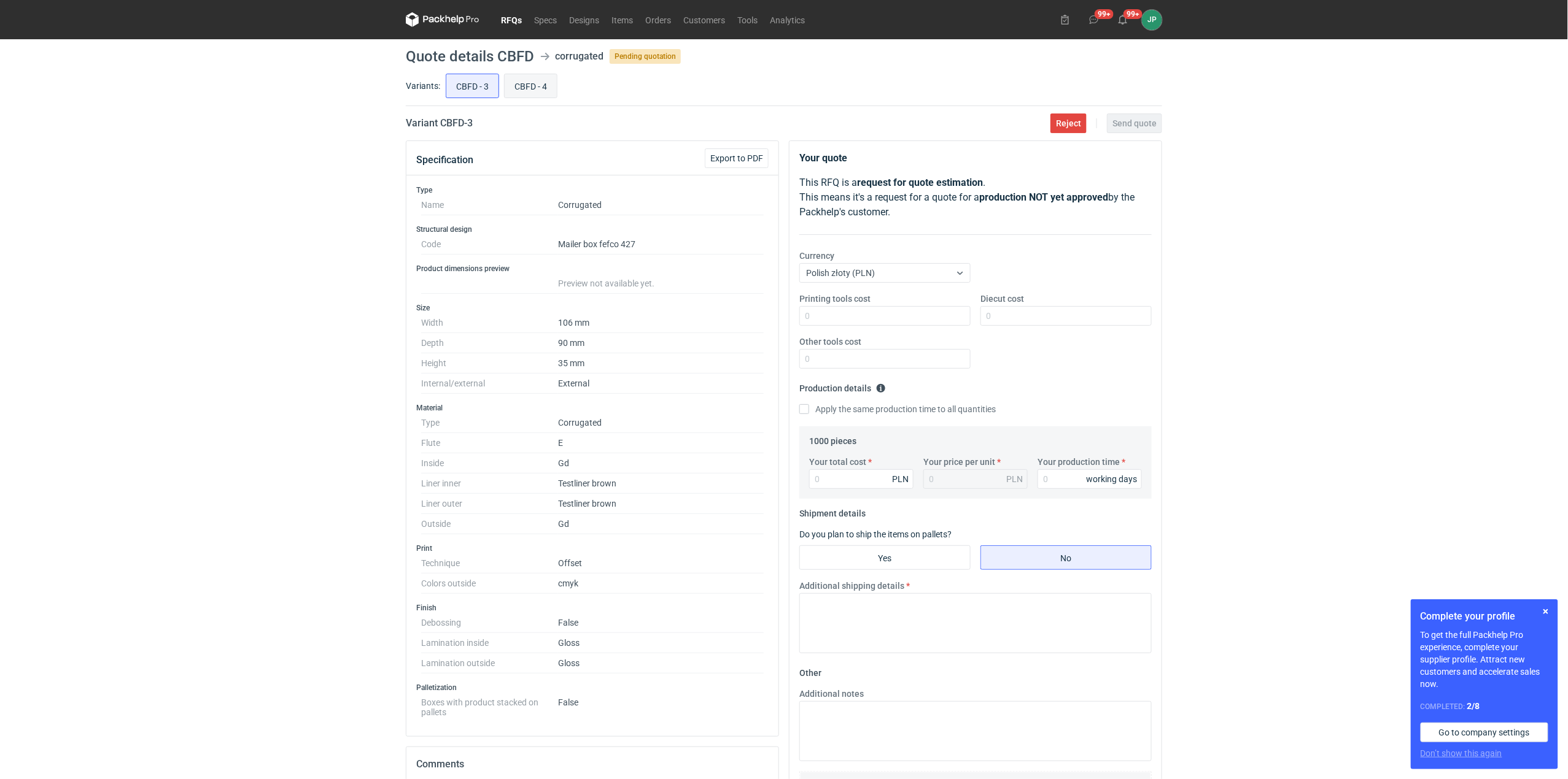
radio input "true"
click at [472, 97] on input "CBFD - 3" at bounding box center [472, 86] width 52 height 23
radio input "true"
click at [548, 89] on input "CBFD - 4" at bounding box center [531, 86] width 52 height 23
radio input "true"
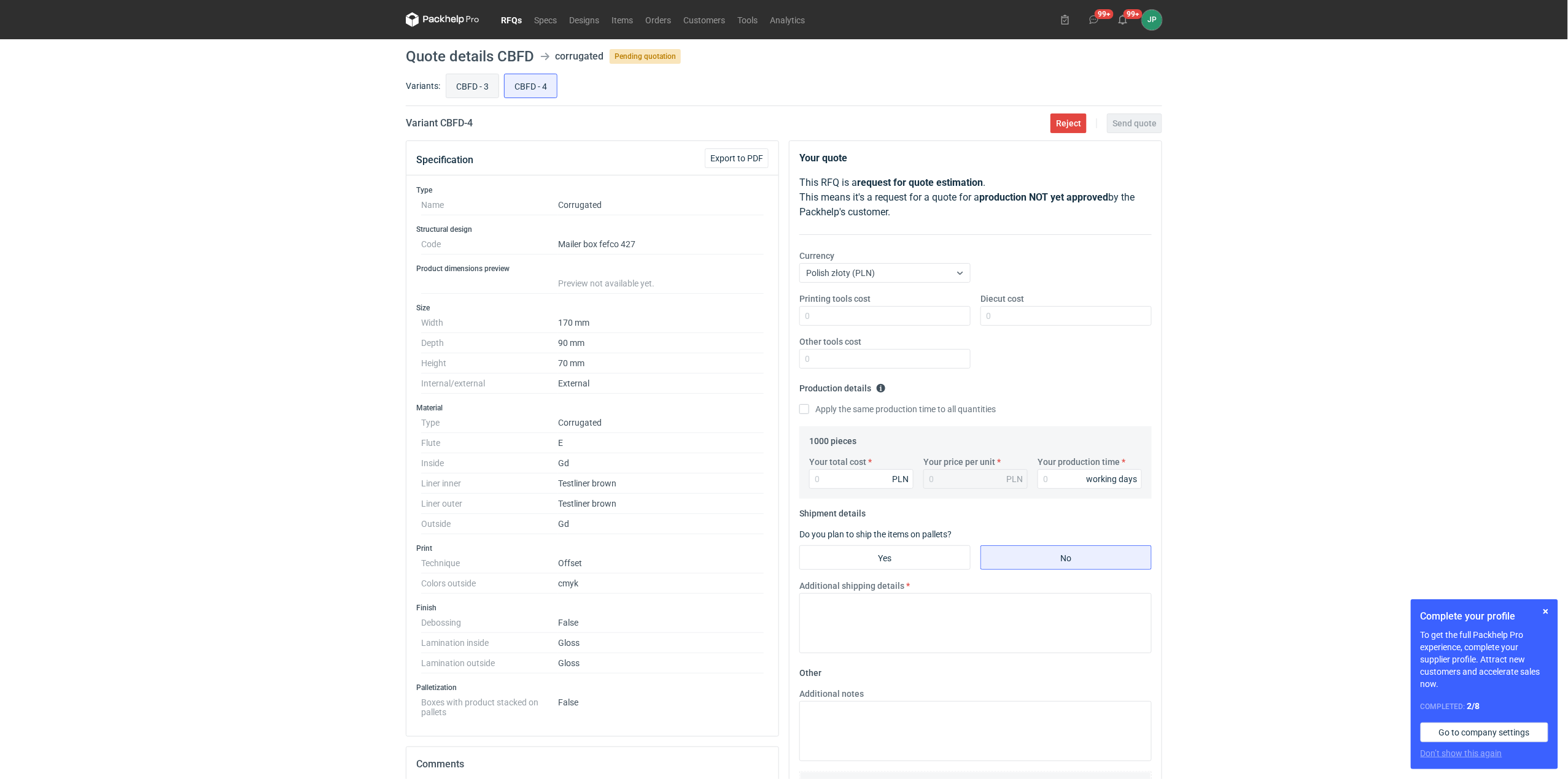
click at [476, 84] on input "CBFD - 3" at bounding box center [472, 86] width 52 height 23
radio input "true"
click at [525, 86] on input "CBFD - 4" at bounding box center [531, 86] width 52 height 23
radio input "true"
click at [475, 79] on input "CBFD - 3" at bounding box center [472, 86] width 52 height 23
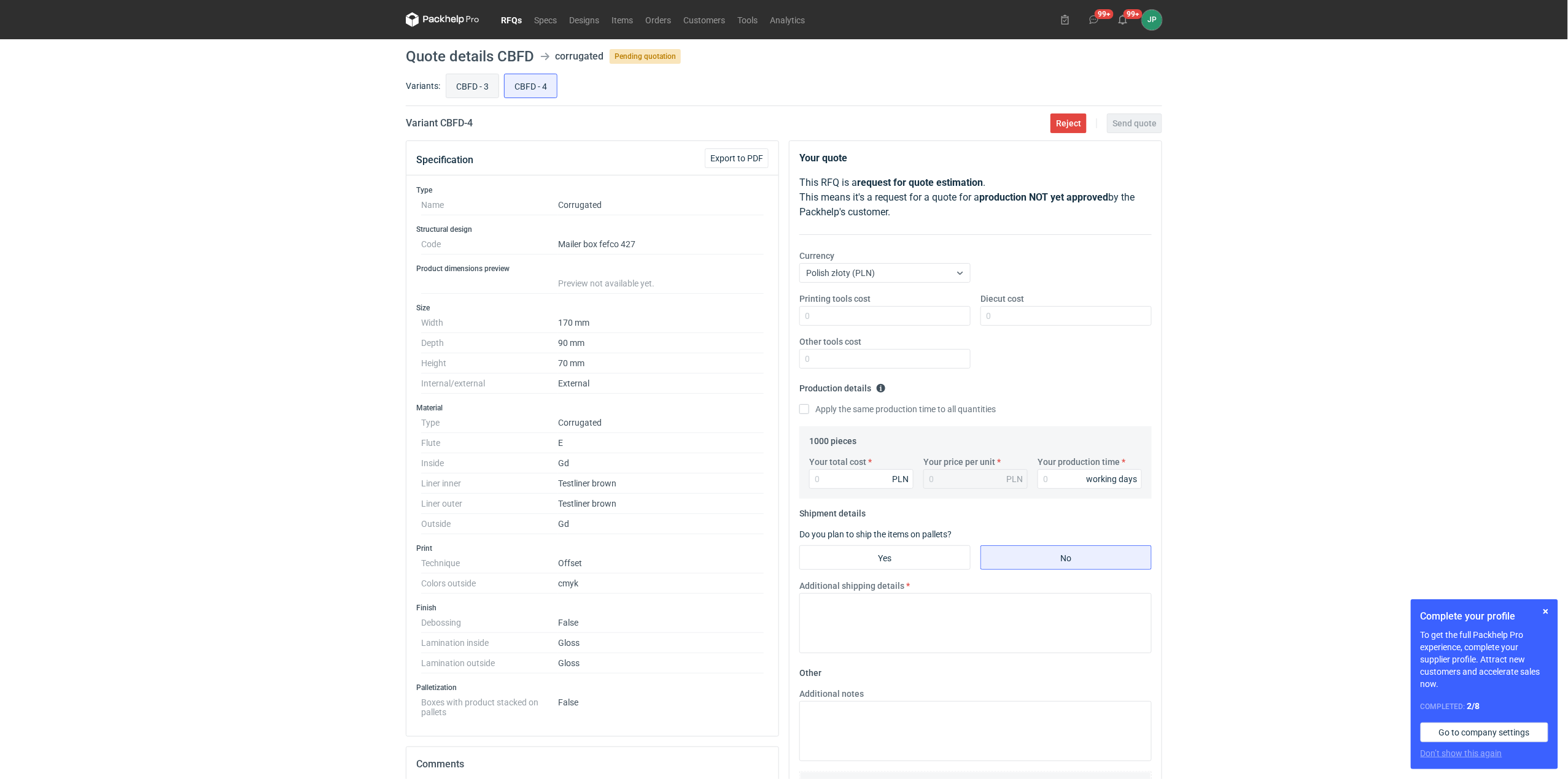
radio input "true"
click at [555, 81] on input "CBFD - 4" at bounding box center [531, 86] width 52 height 23
radio input "true"
click at [486, 66] on main "Quote details CBFD corrugated Pending quotation Variants: CBFD - 3 CBFD - 4 Var…" at bounding box center [784, 540] width 766 height 1002
click at [472, 82] on input "CBFD - 3" at bounding box center [472, 86] width 52 height 23
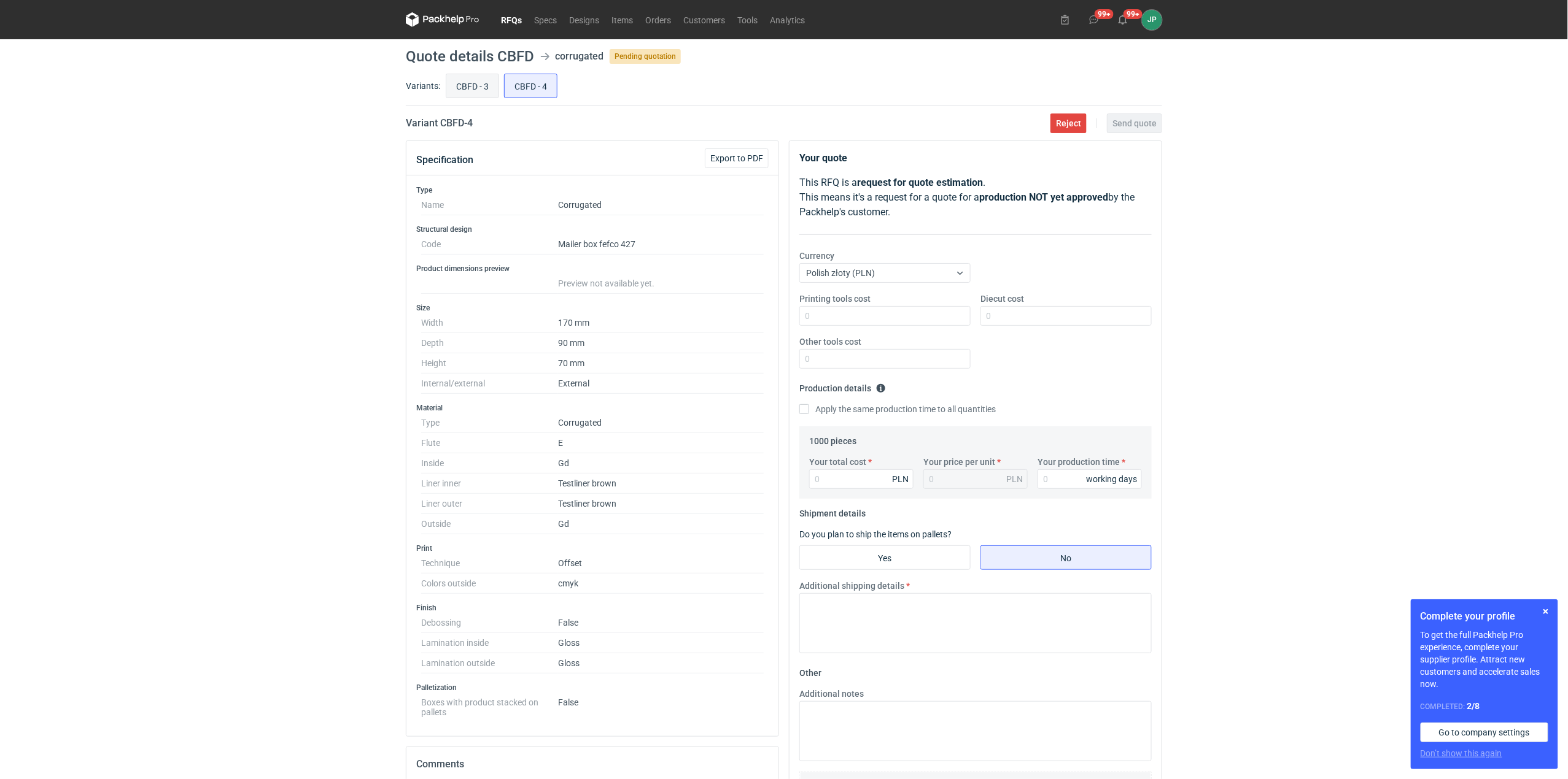
radio input "true"
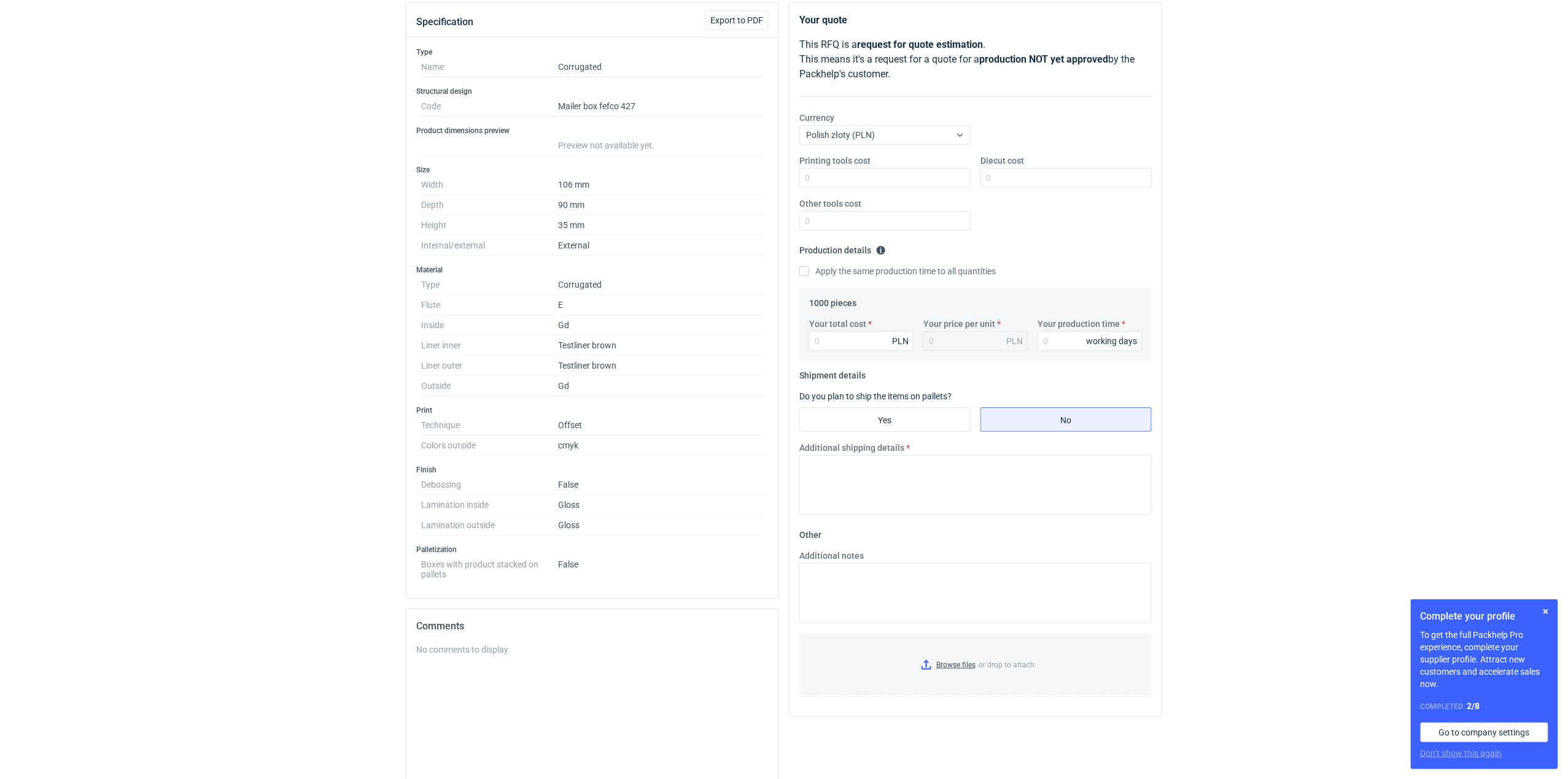
scroll to position [266, 0]
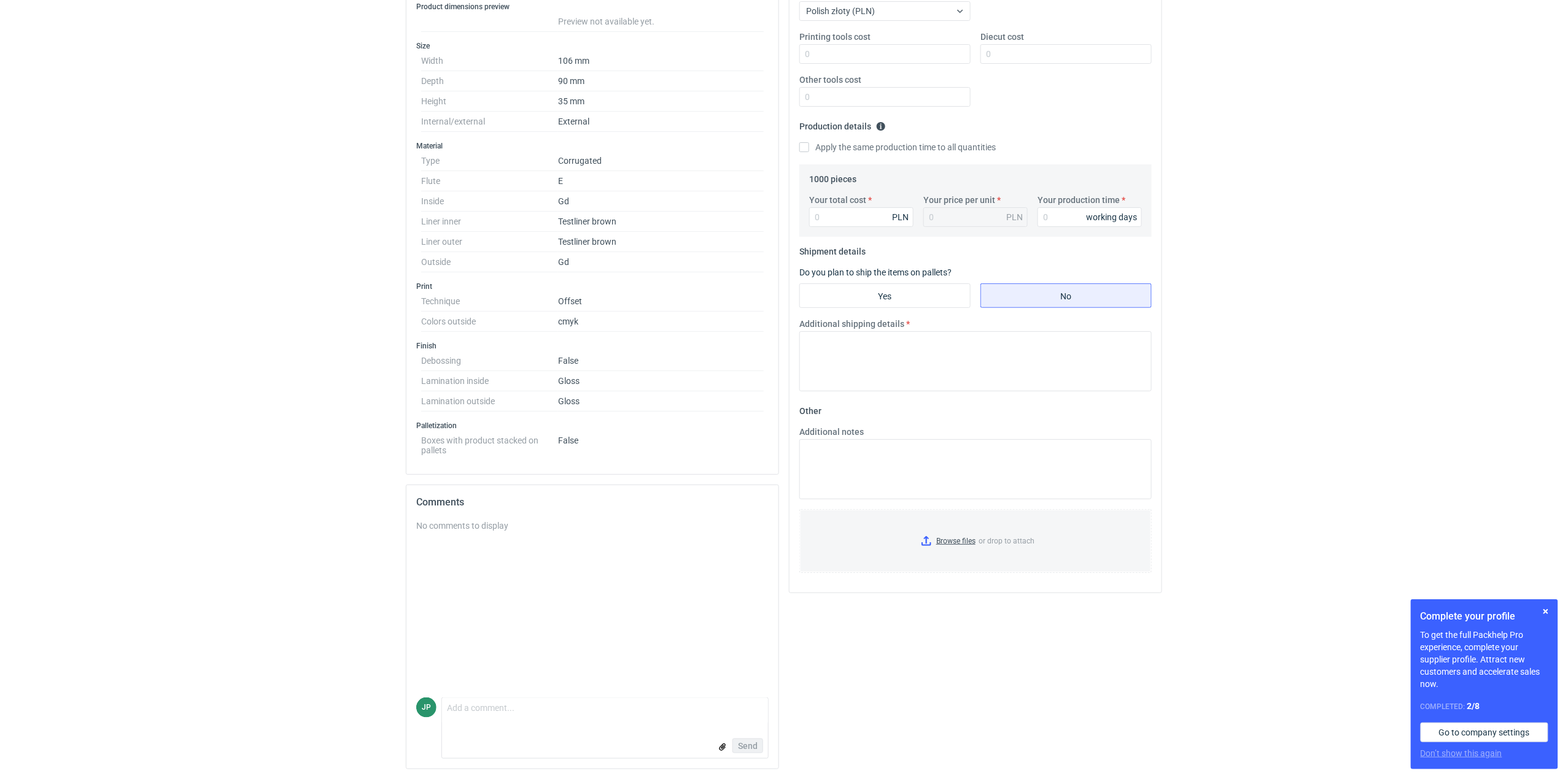
click at [306, 517] on html "RFQs Specs Designs Items Orders Customers Tools Analytics 99+ 99+ JP Justyna Po…" at bounding box center [784, 127] width 1568 height 779
click at [1549, 616] on button "button" at bounding box center [1546, 612] width 15 height 15
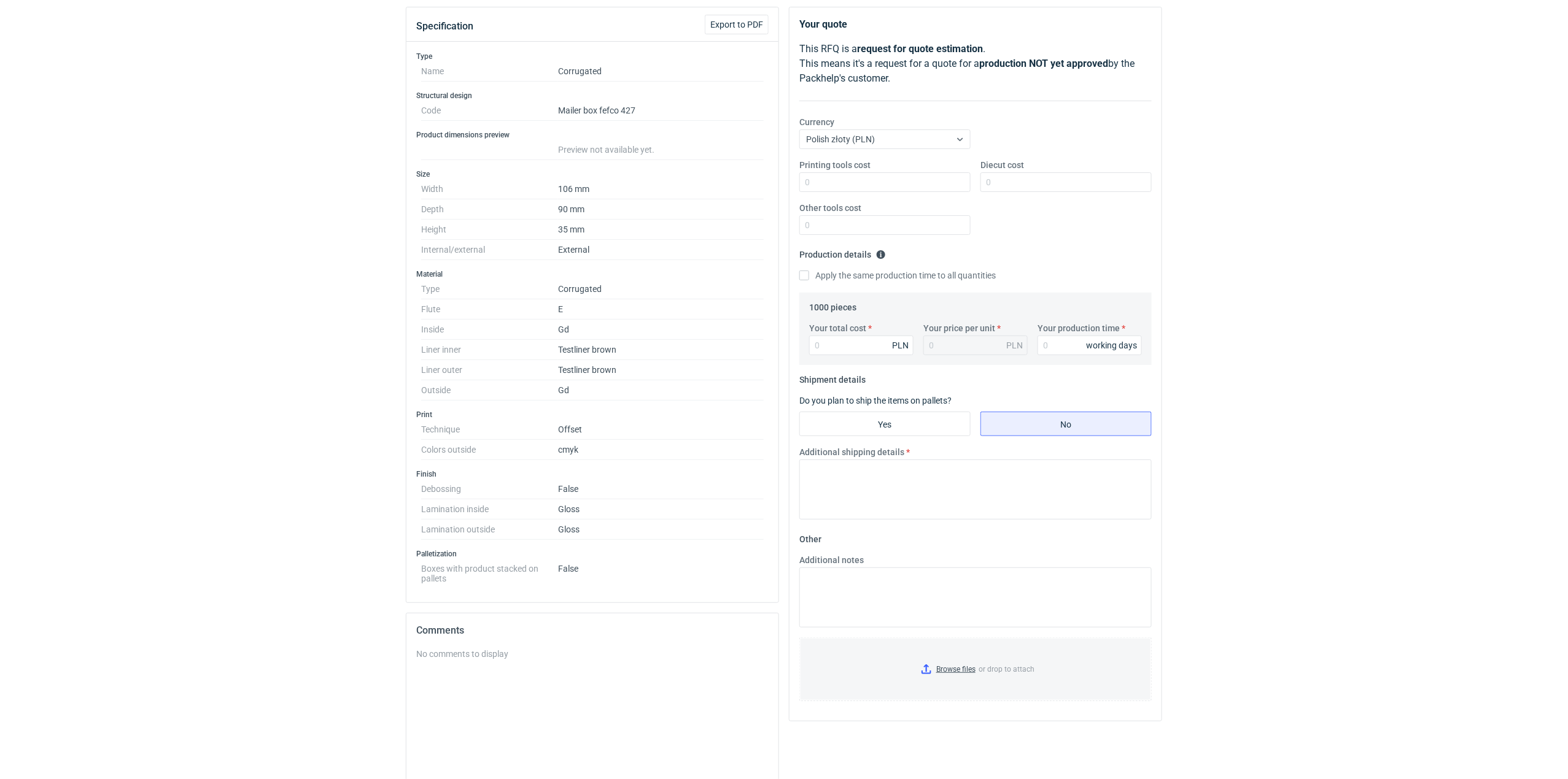
scroll to position [0, 0]
